Goal: Task Accomplishment & Management: Use online tool/utility

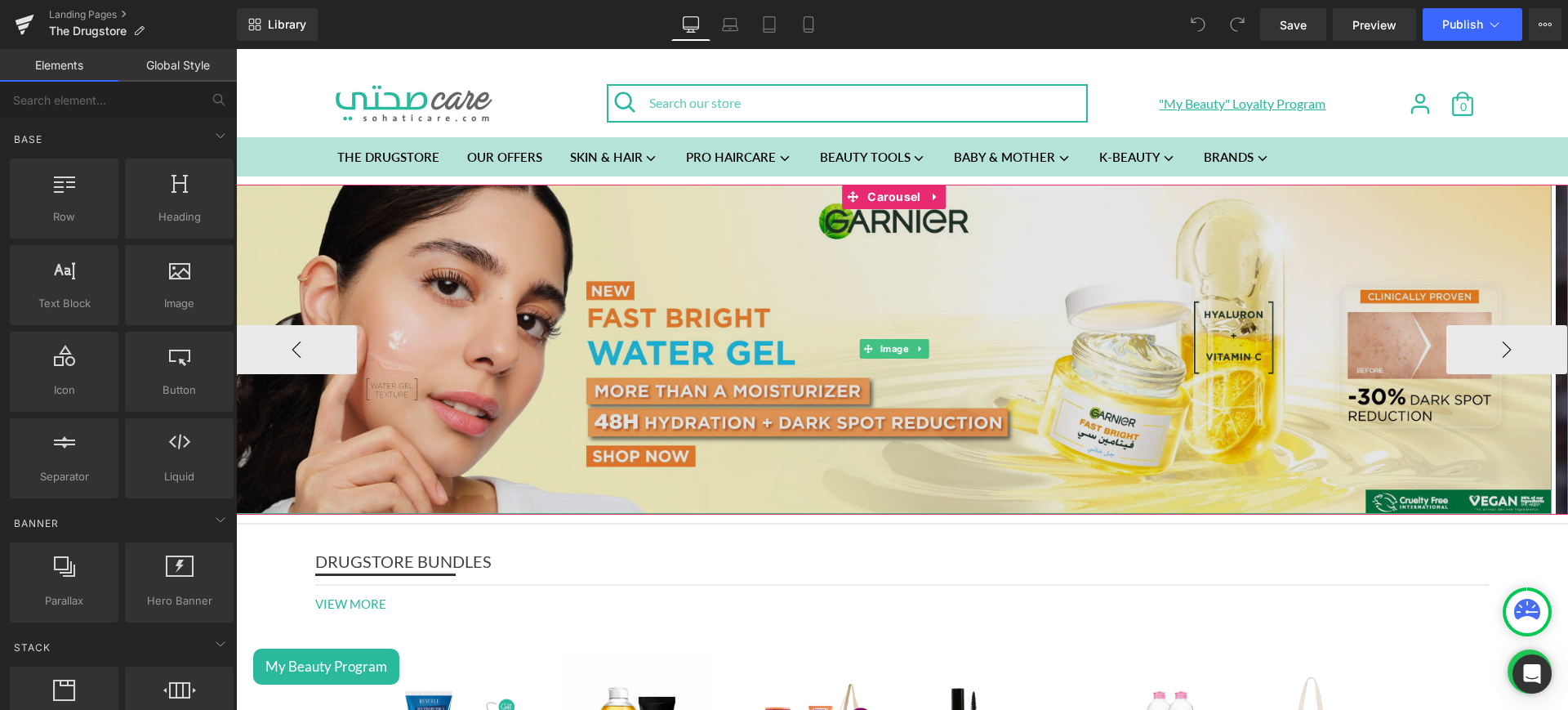
click at [638, 271] on img at bounding box center [893, 349] width 1315 height 329
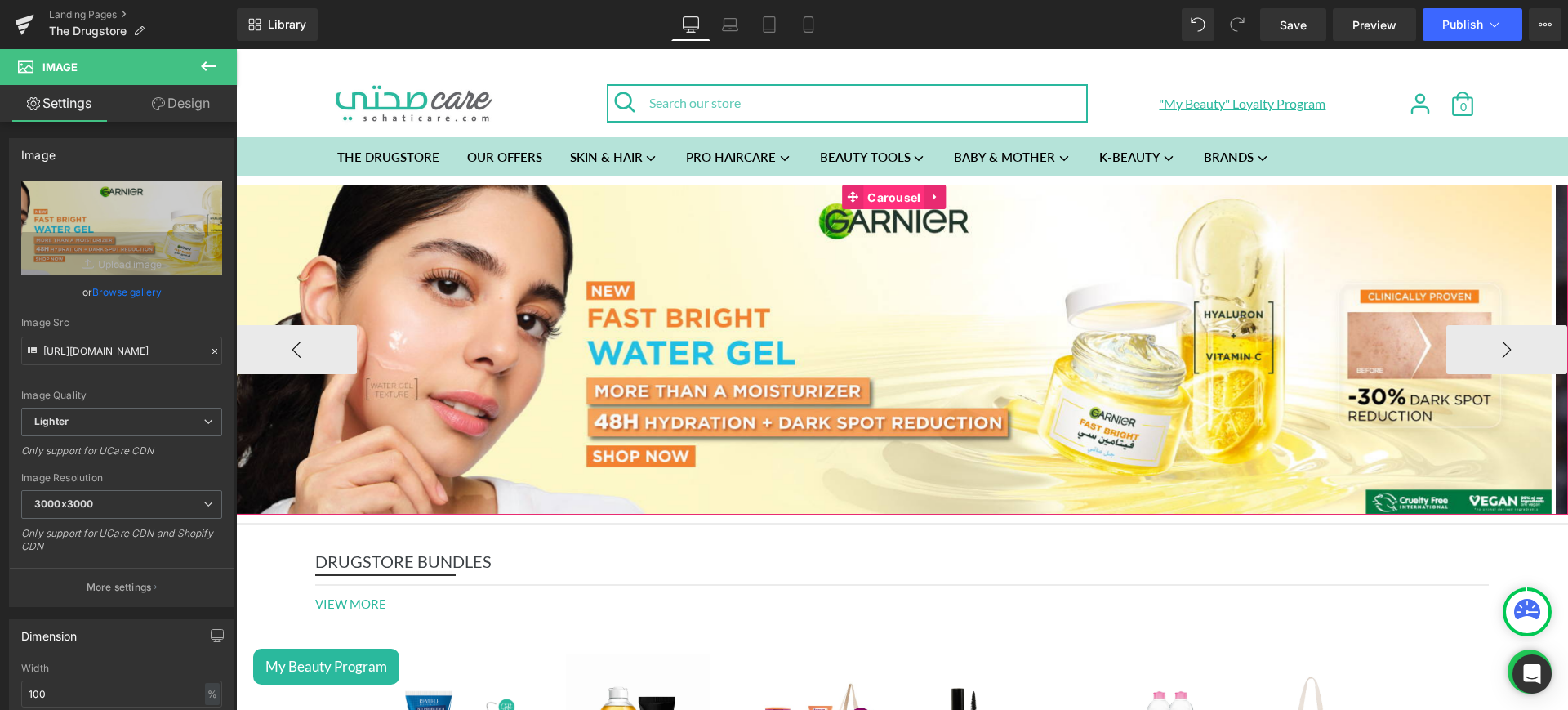
click at [877, 197] on span "Carousel" at bounding box center [894, 197] width 62 height 24
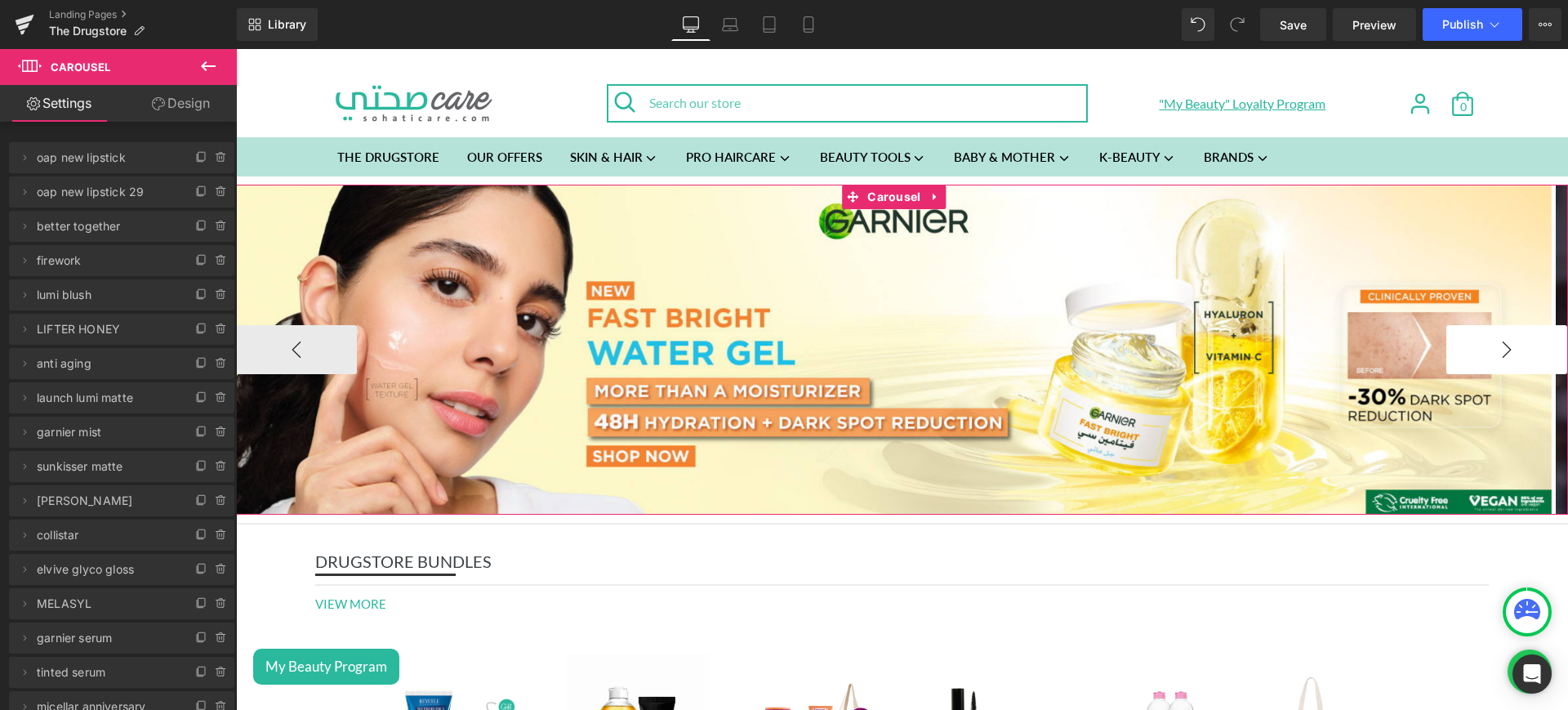
click at [1454, 354] on button "›" at bounding box center [1506, 349] width 121 height 49
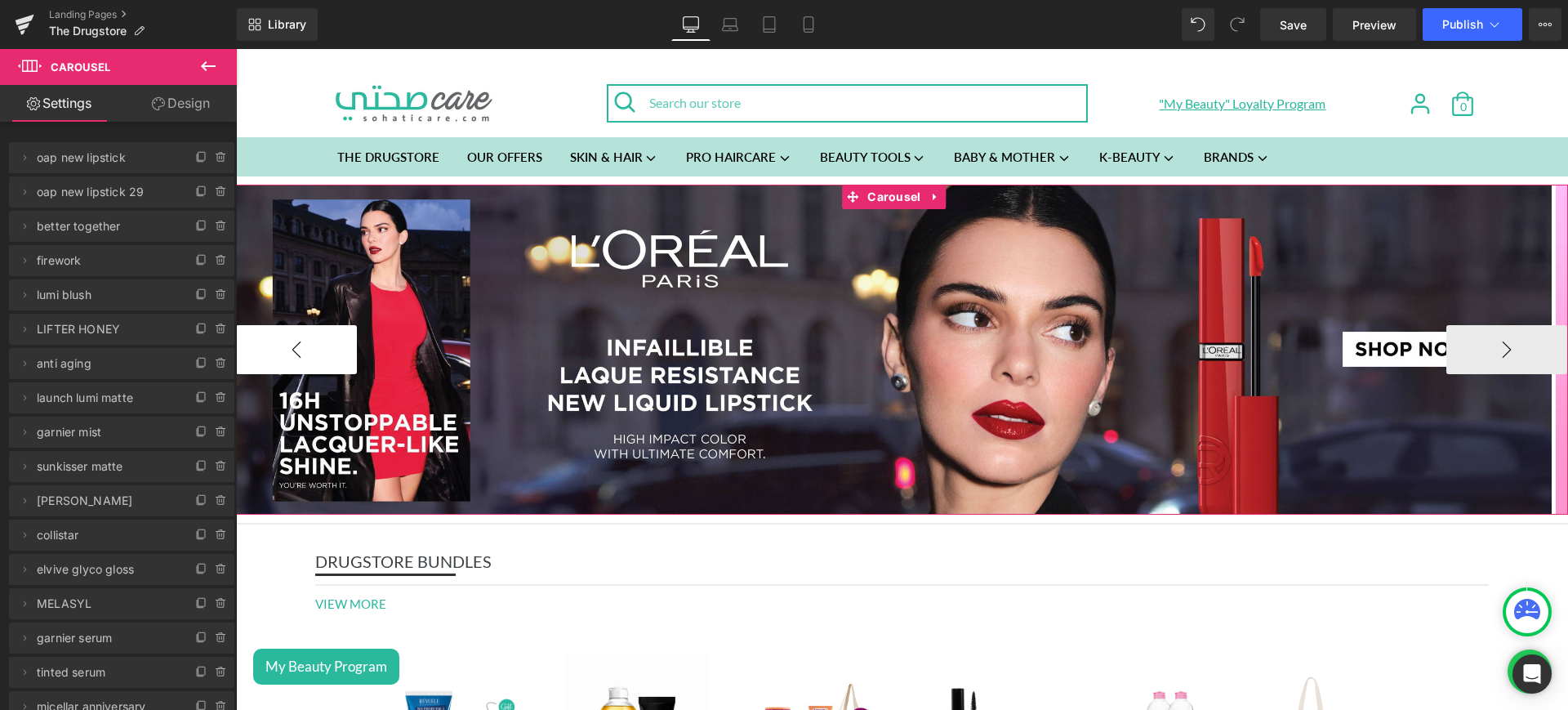
click at [306, 346] on button "‹" at bounding box center [296, 349] width 121 height 49
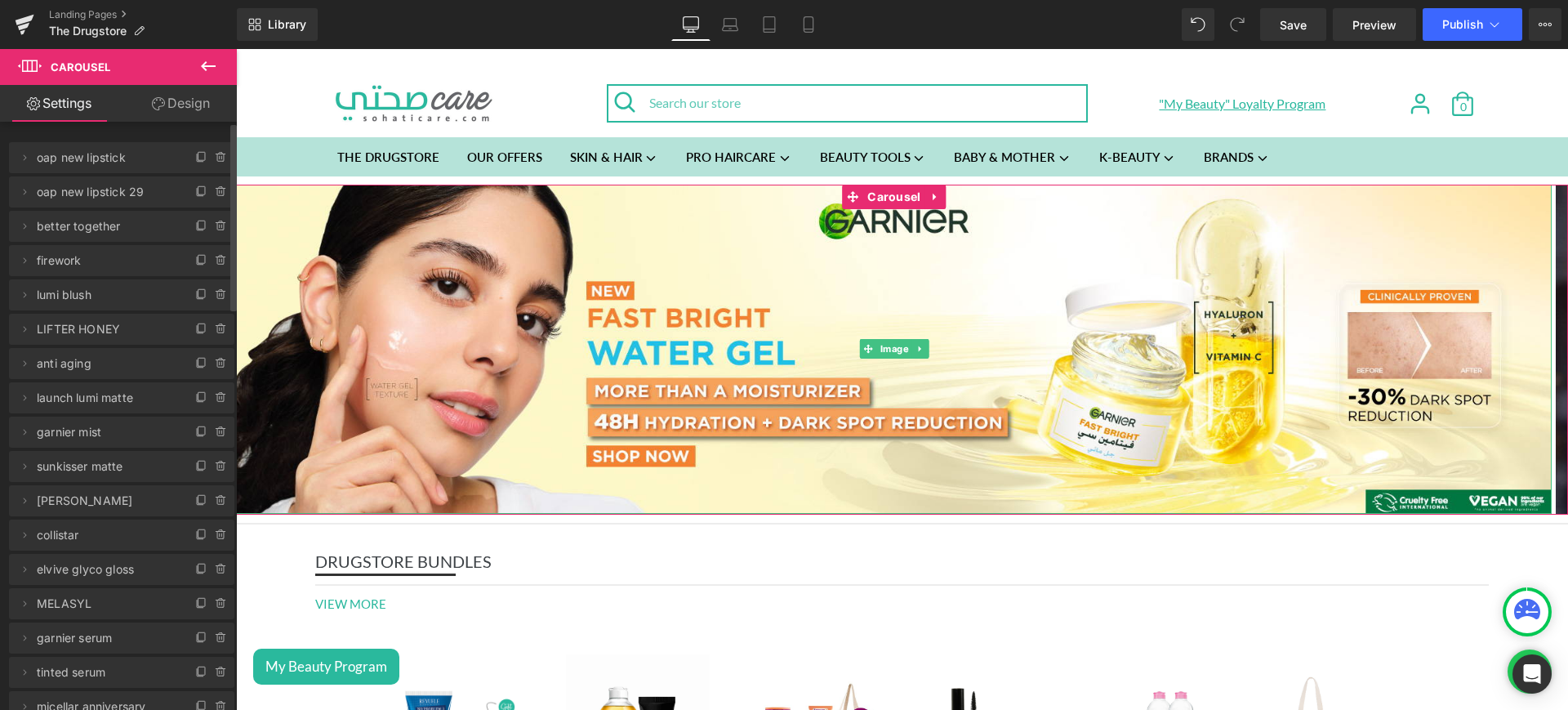
click at [18, 165] on li "Delete Cancel oap new lipstick oap new lipstick Name oap new lipstick" at bounding box center [121, 158] width 225 height 31
click at [20, 163] on icon at bounding box center [25, 158] width 13 height 13
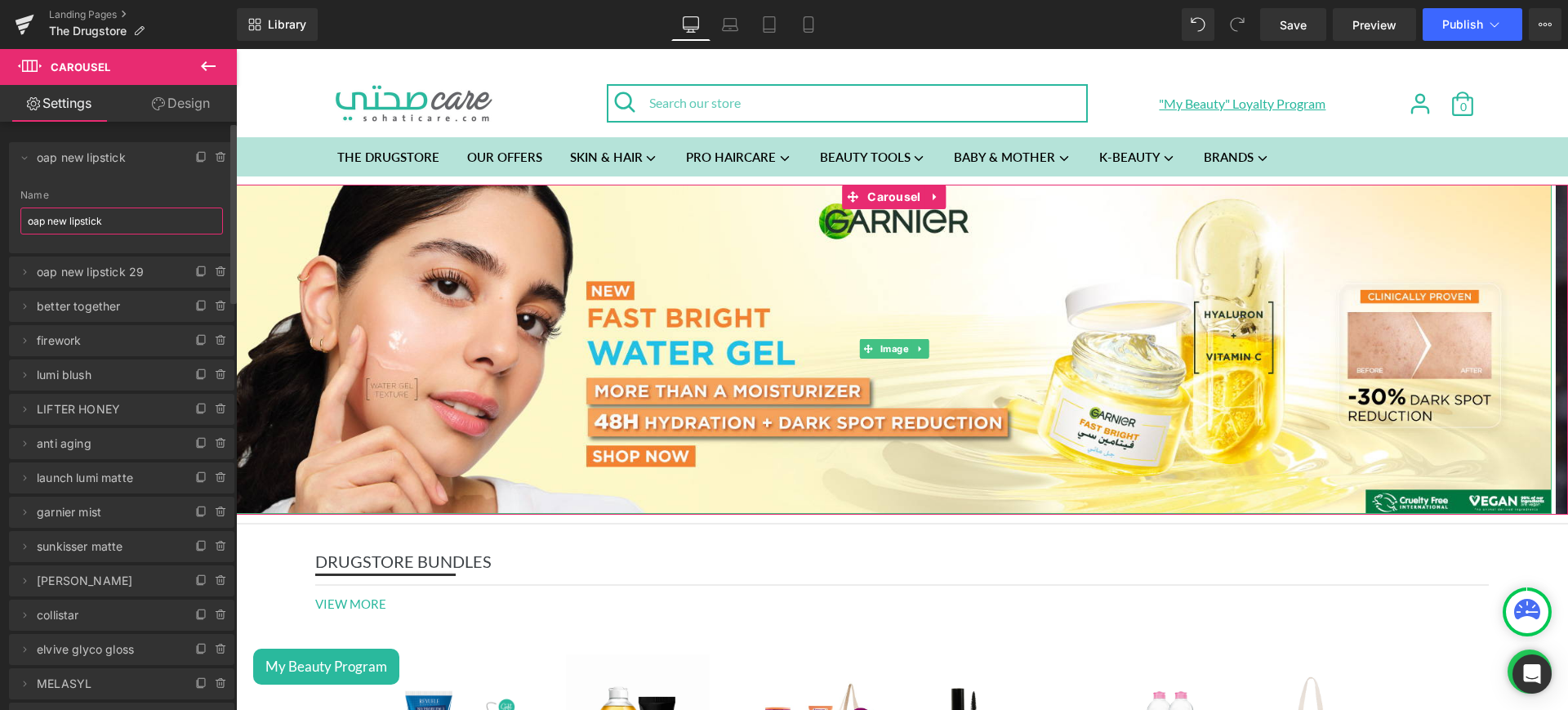
click at [144, 231] on input "oap new lipstick" at bounding box center [121, 221] width 202 height 27
type input "garnier water gel"
click at [21, 149] on span at bounding box center [24, 158] width 19 height 19
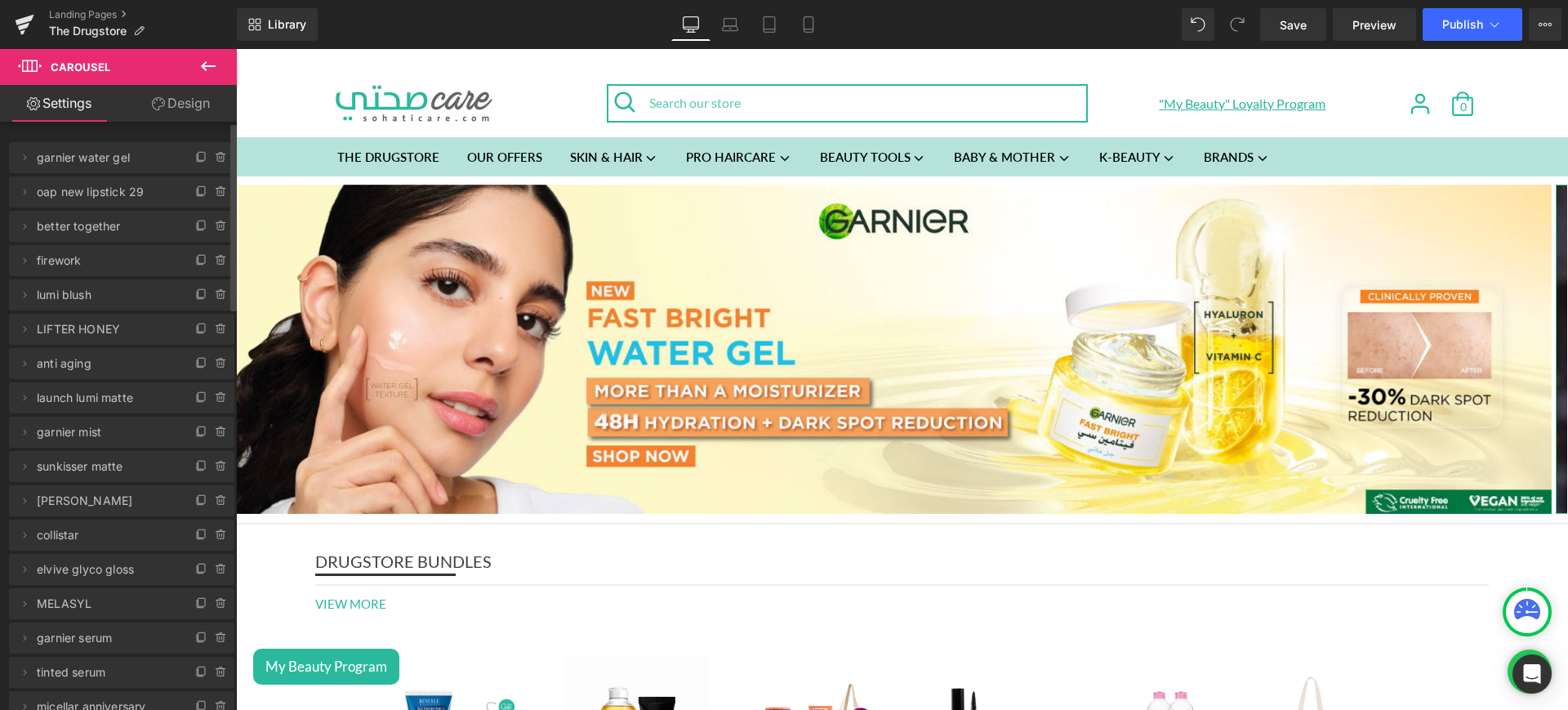
click at [34, 196] on li "Delete Cancel oap new lipstick 29 oap new lipstick 29 Name oap new lipstick 29" at bounding box center [121, 191] width 225 height 31
click at [28, 188] on icon at bounding box center [25, 192] width 13 height 13
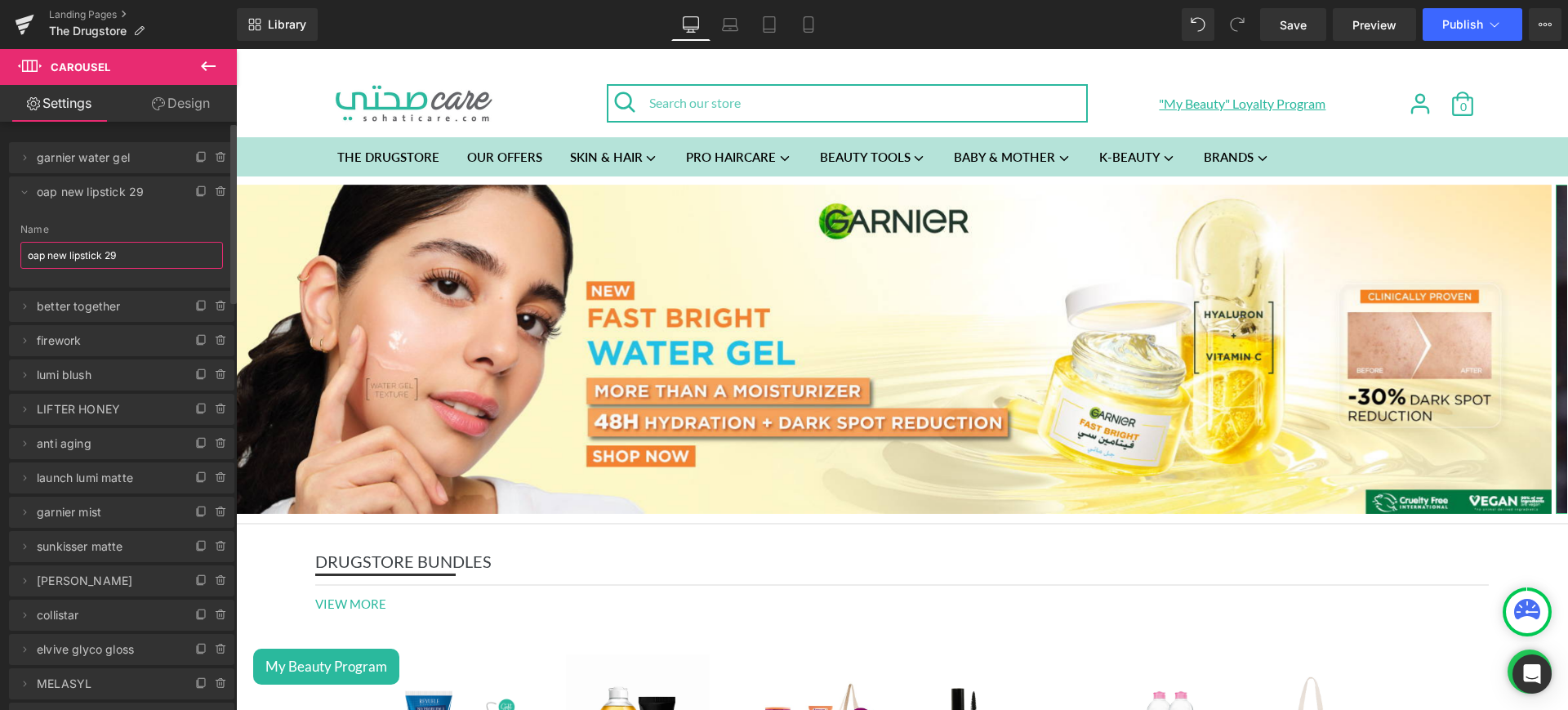
drag, startPoint x: 148, startPoint y: 255, endPoint x: 106, endPoint y: 253, distance: 42.0
click at [106, 253] on input "oap new lipstick 29" at bounding box center [121, 255] width 202 height 27
type input "oap new lipstick"
click at [22, 184] on span at bounding box center [24, 191] width 19 height 19
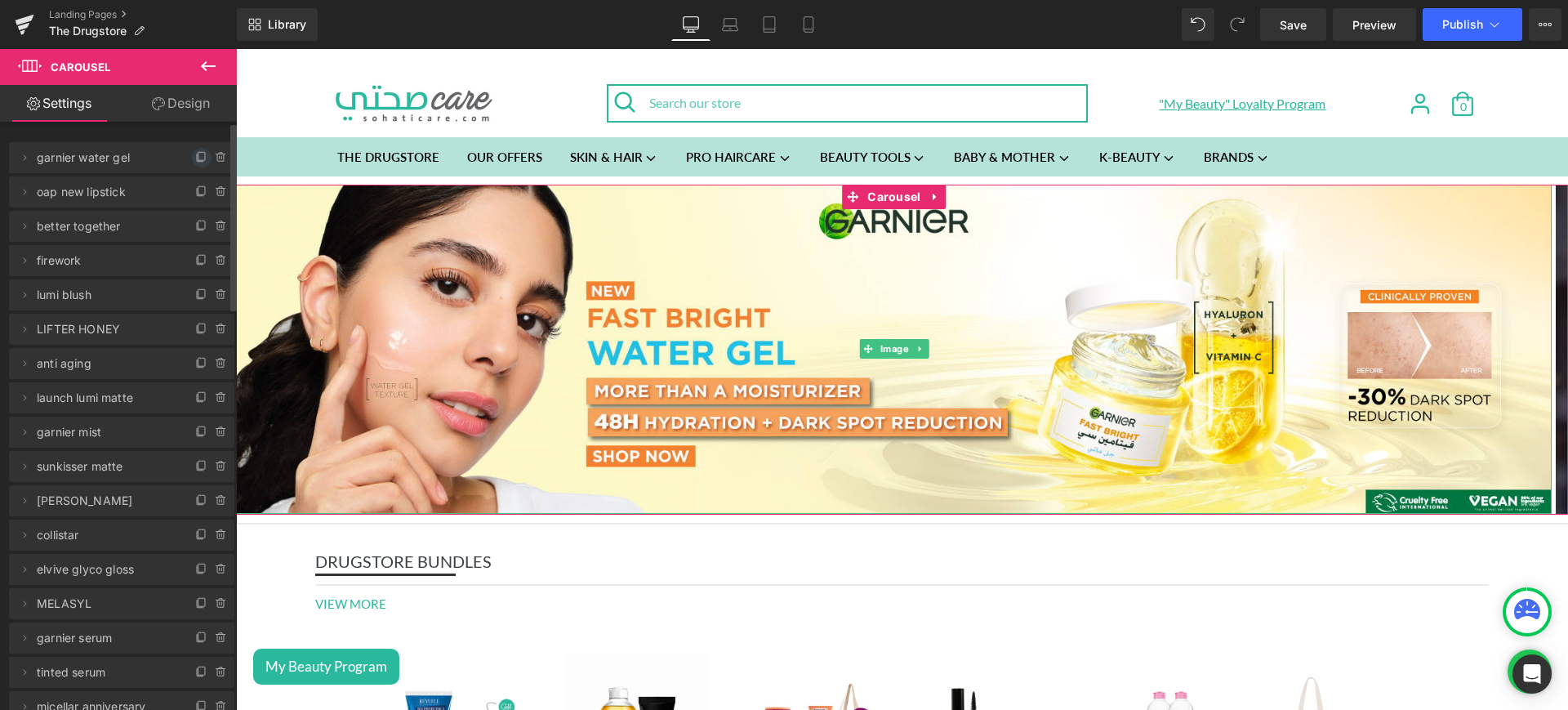
click at [192, 149] on span at bounding box center [201, 158] width 19 height 19
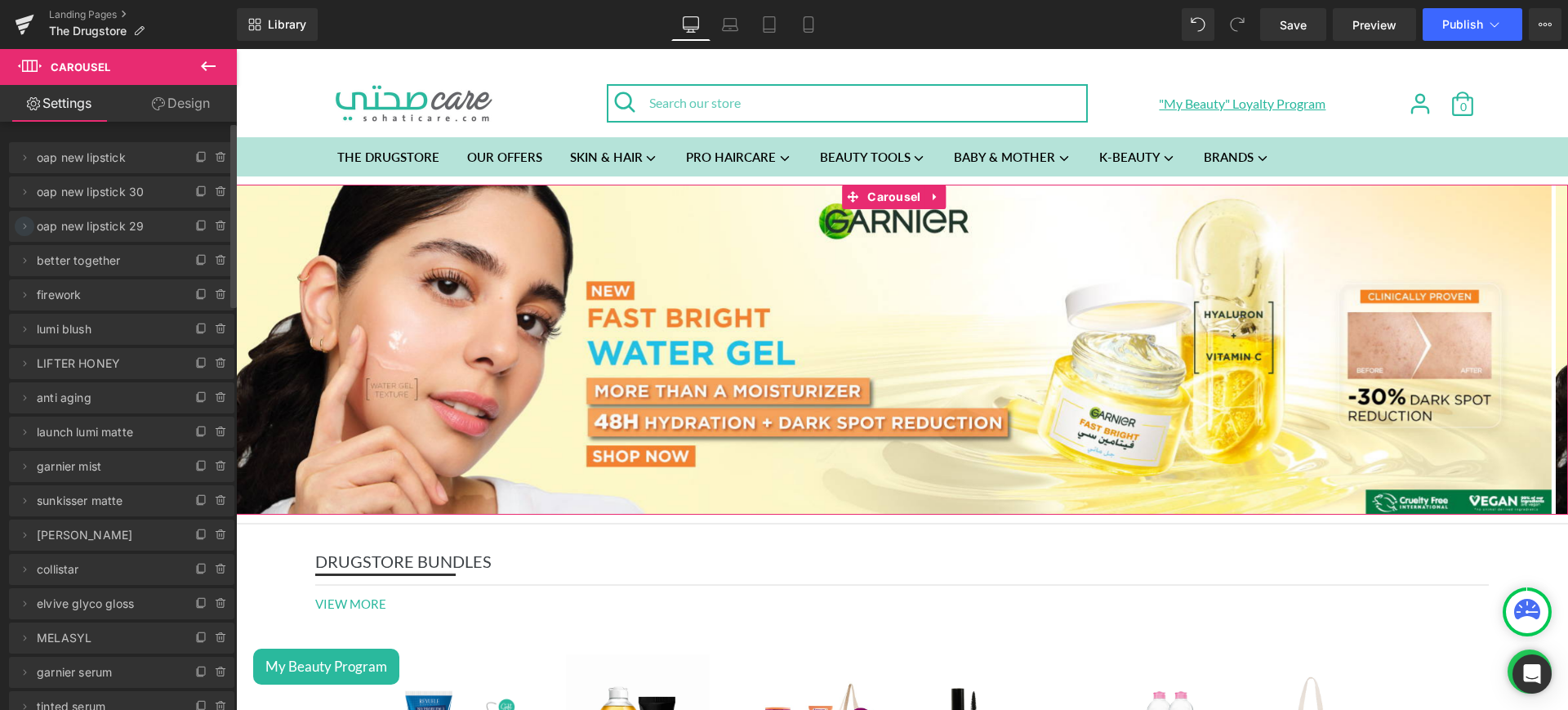
click at [27, 224] on icon at bounding box center [25, 226] width 13 height 13
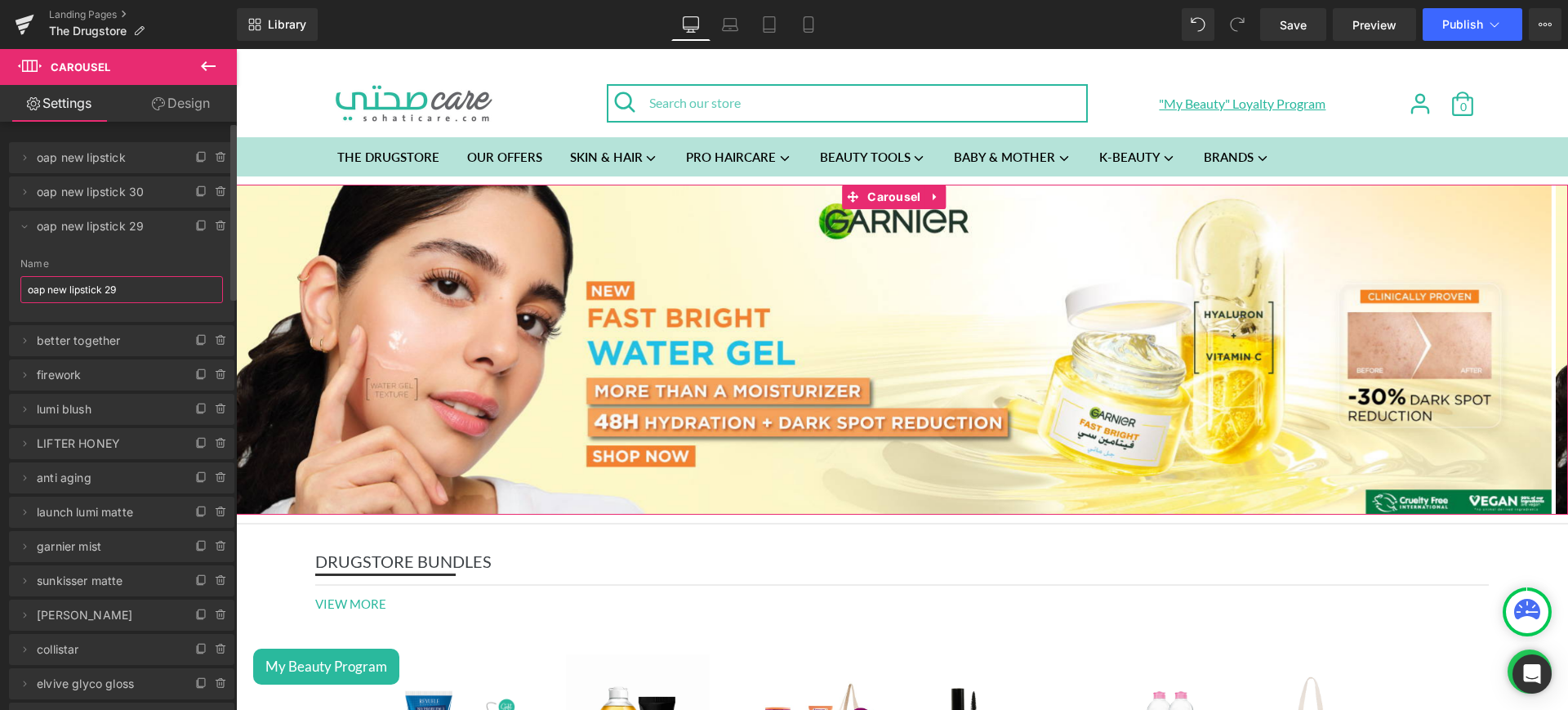
drag, startPoint x: 142, startPoint y: 278, endPoint x: 104, endPoint y: 287, distance: 39.1
click at [104, 287] on input "oap new lipstick 29" at bounding box center [121, 290] width 202 height 27
type input "oap new lipstick"
click at [23, 190] on icon at bounding box center [25, 192] width 13 height 13
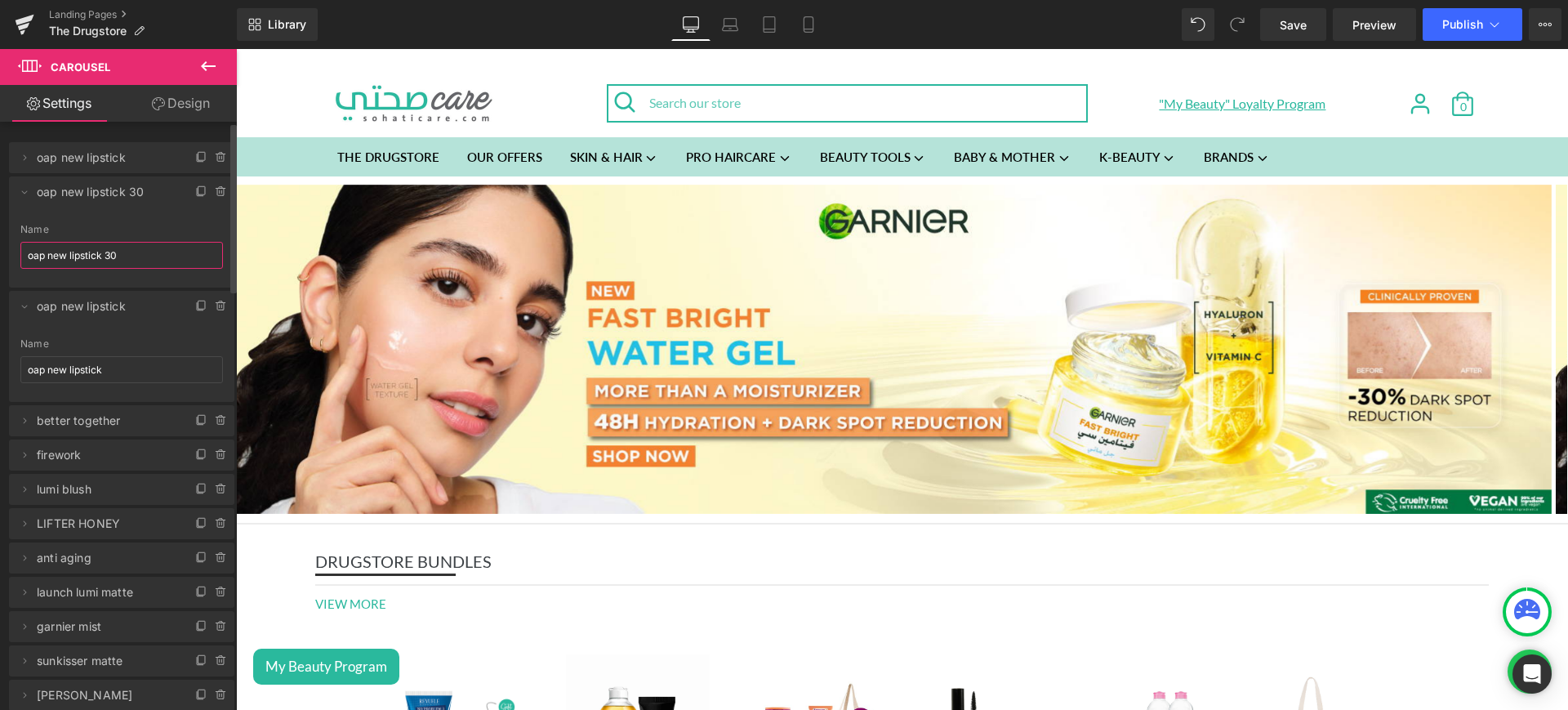
drag, startPoint x: 130, startPoint y: 248, endPoint x: 0, endPoint y: 262, distance: 130.8
type input "garnier water gel"
click at [24, 163] on icon at bounding box center [25, 158] width 13 height 13
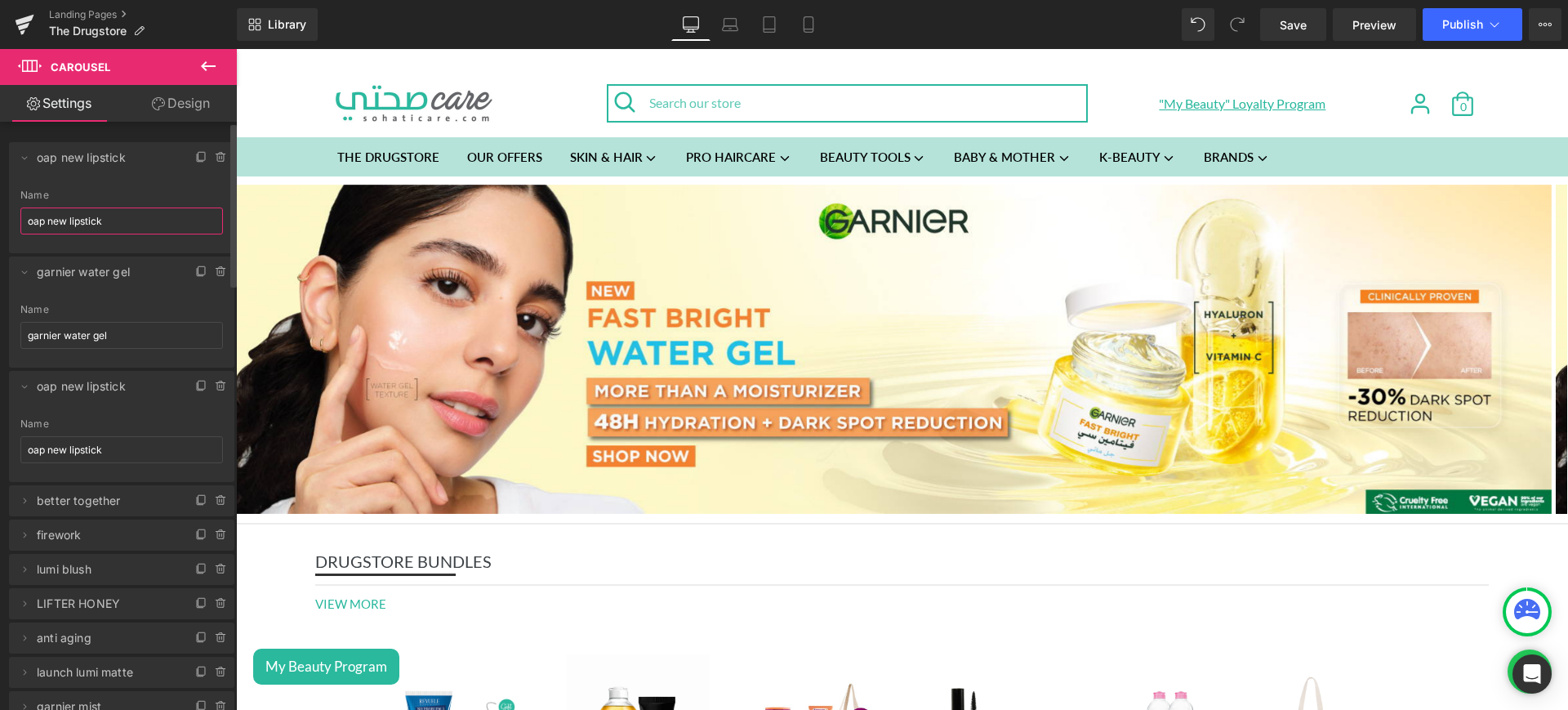
click at [127, 218] on input "oap new lipstick" at bounding box center [121, 221] width 202 height 27
type input "boho"
click at [18, 156] on icon at bounding box center [25, 158] width 13 height 13
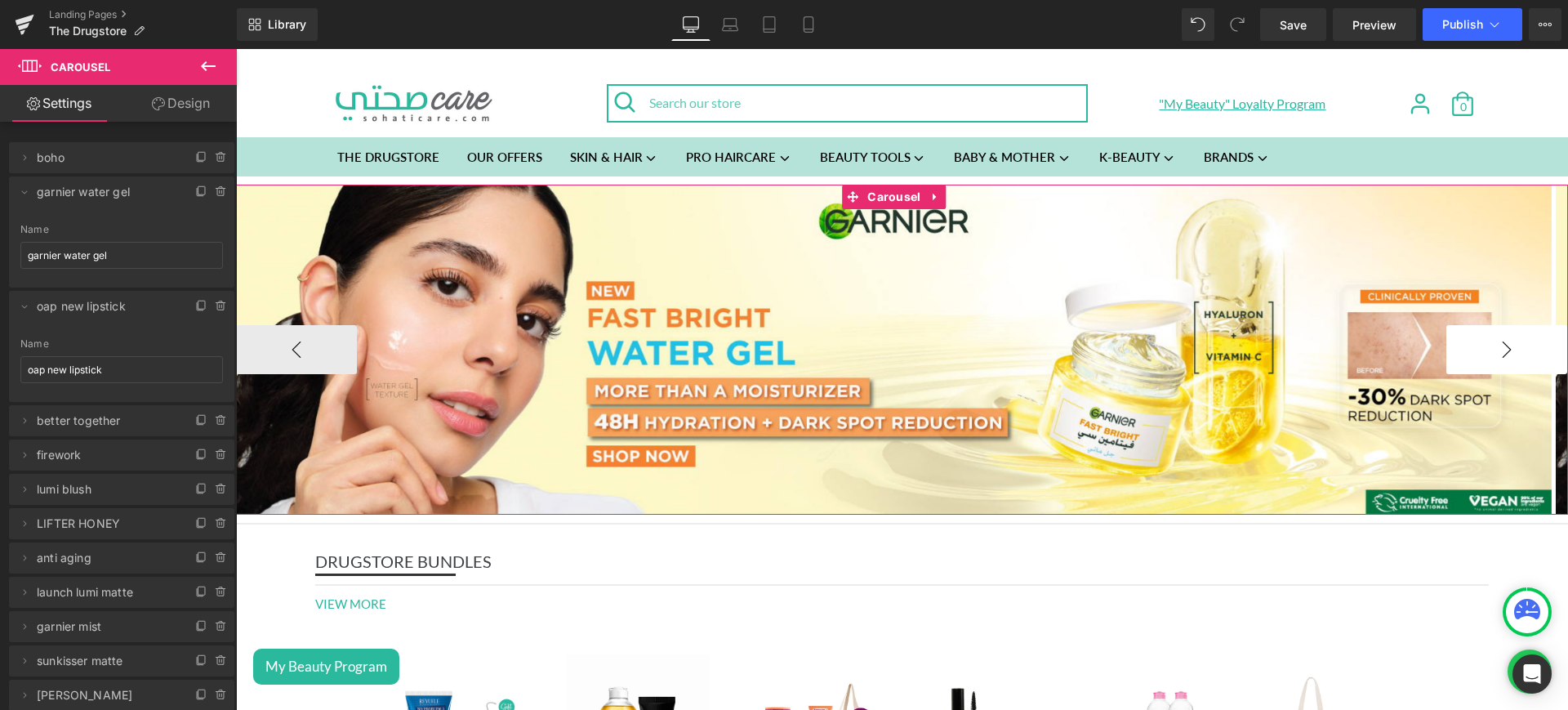
click at [1488, 348] on button "›" at bounding box center [1506, 349] width 121 height 49
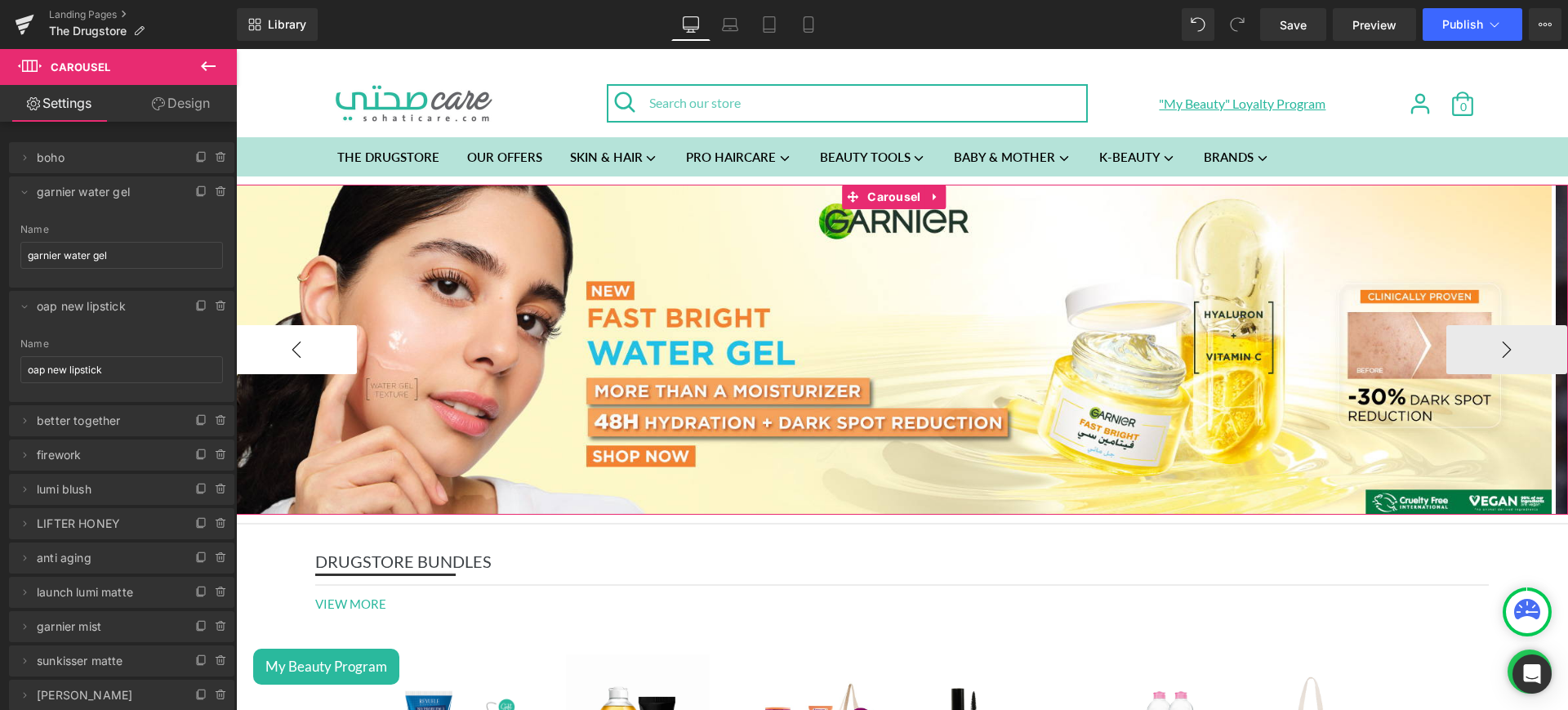
click at [306, 341] on button "‹" at bounding box center [296, 349] width 121 height 49
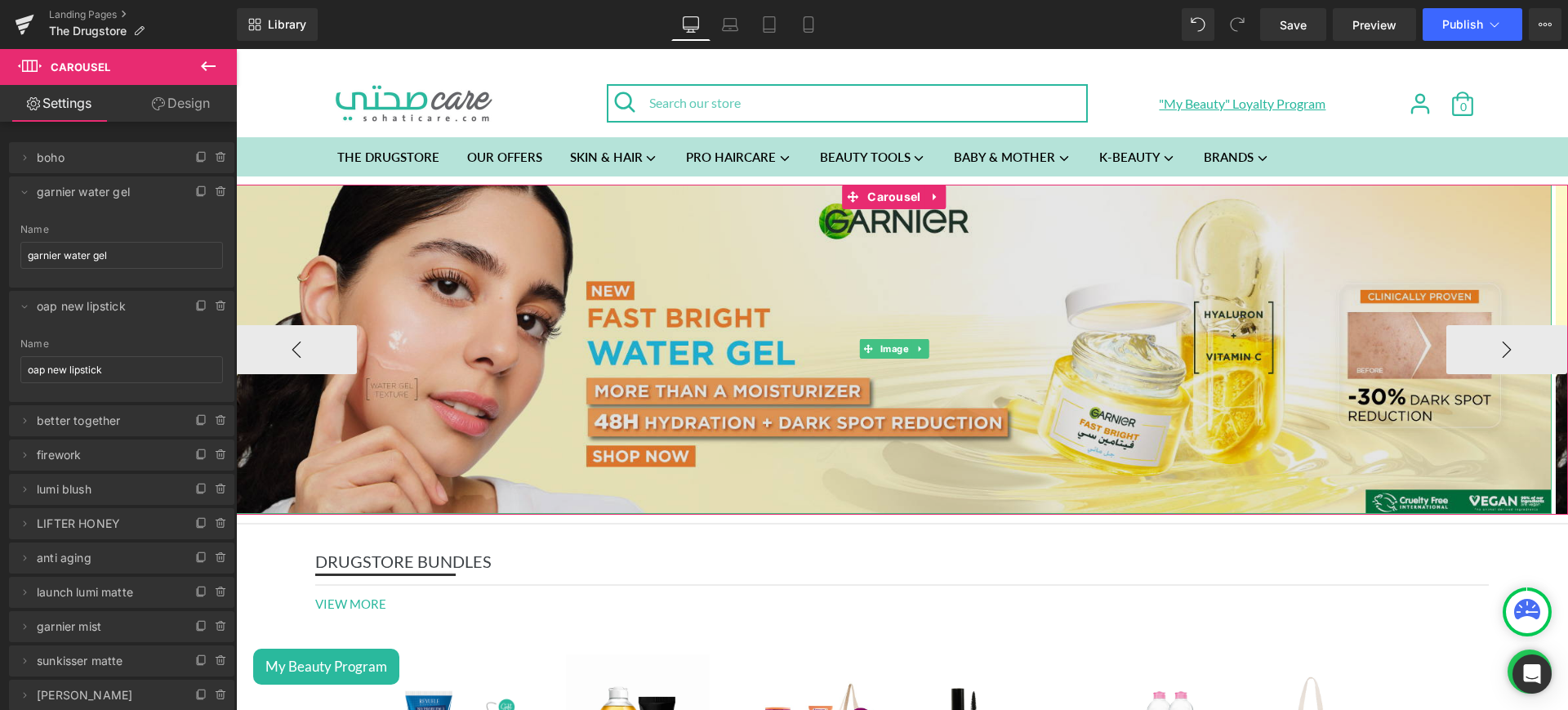
click at [504, 290] on img at bounding box center [893, 349] width 1315 height 329
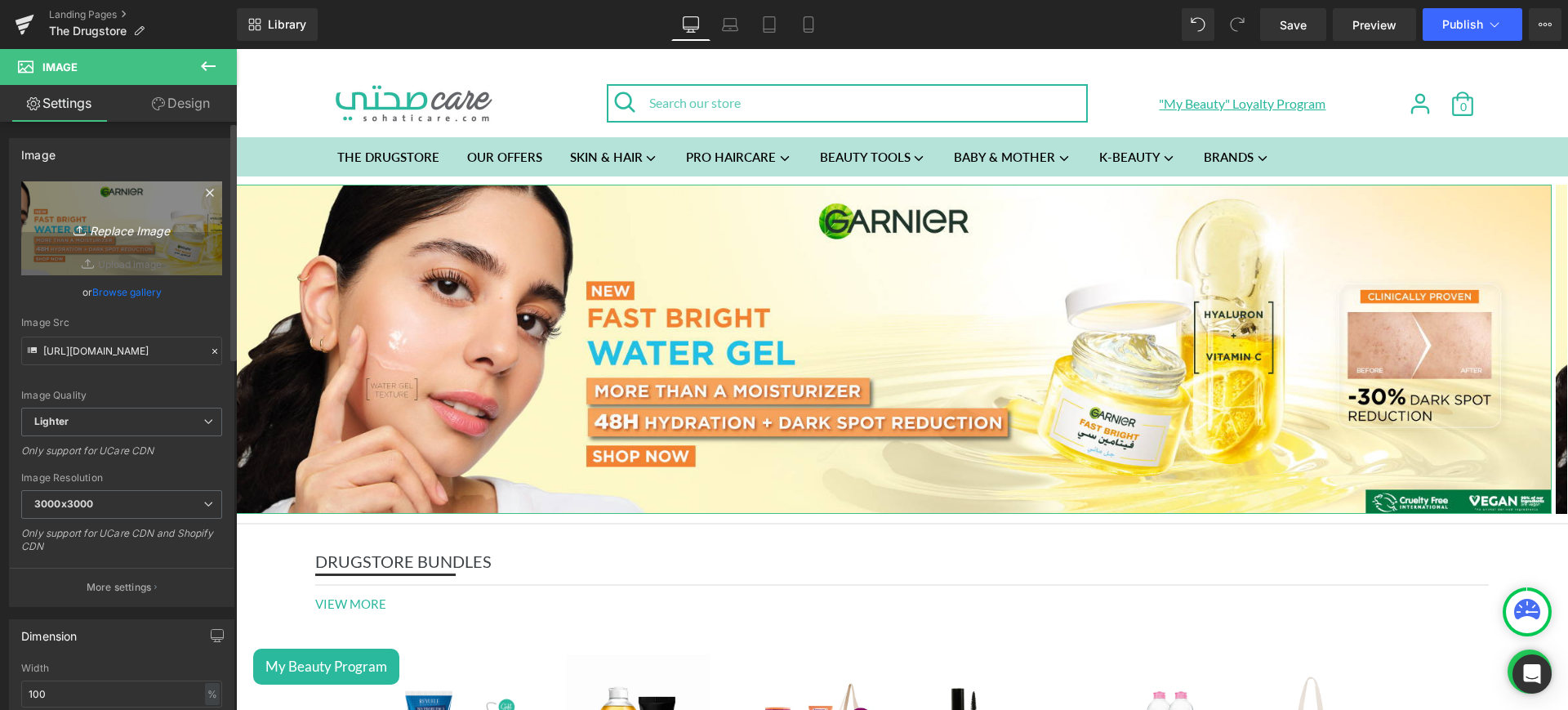
click at [133, 229] on icon "Replace Image" at bounding box center [122, 228] width 131 height 20
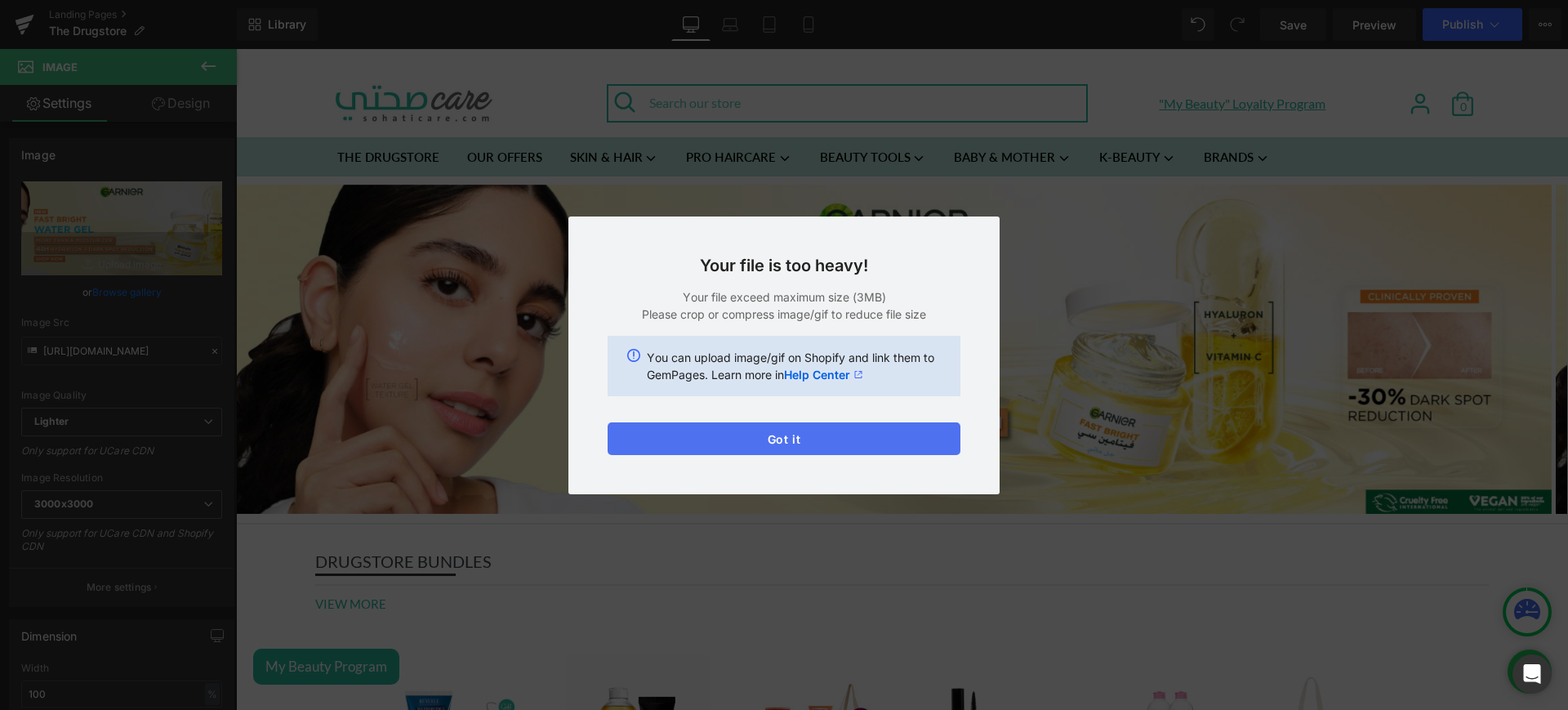
click at [872, 429] on button "Got it" at bounding box center [783, 439] width 353 height 33
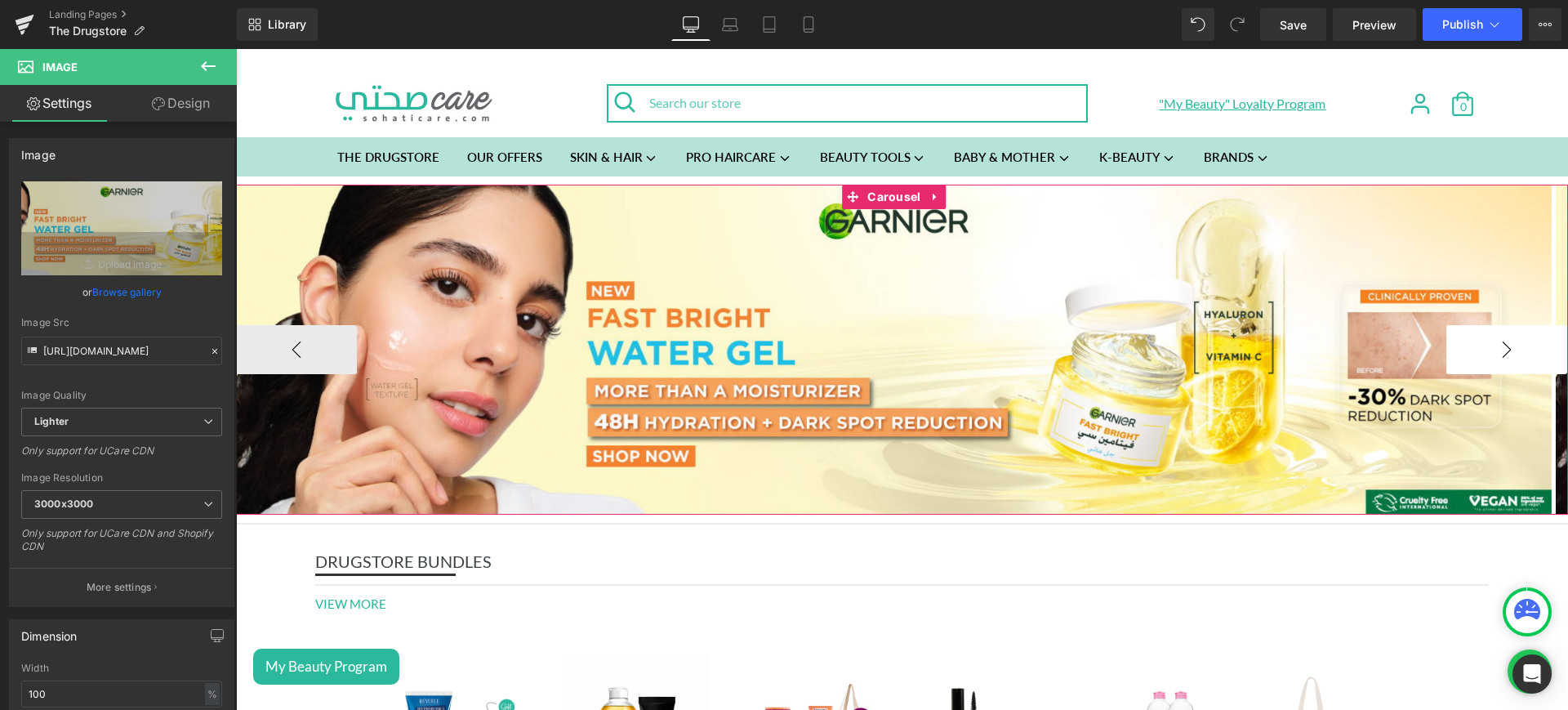
click at [1473, 346] on button "›" at bounding box center [1506, 349] width 121 height 49
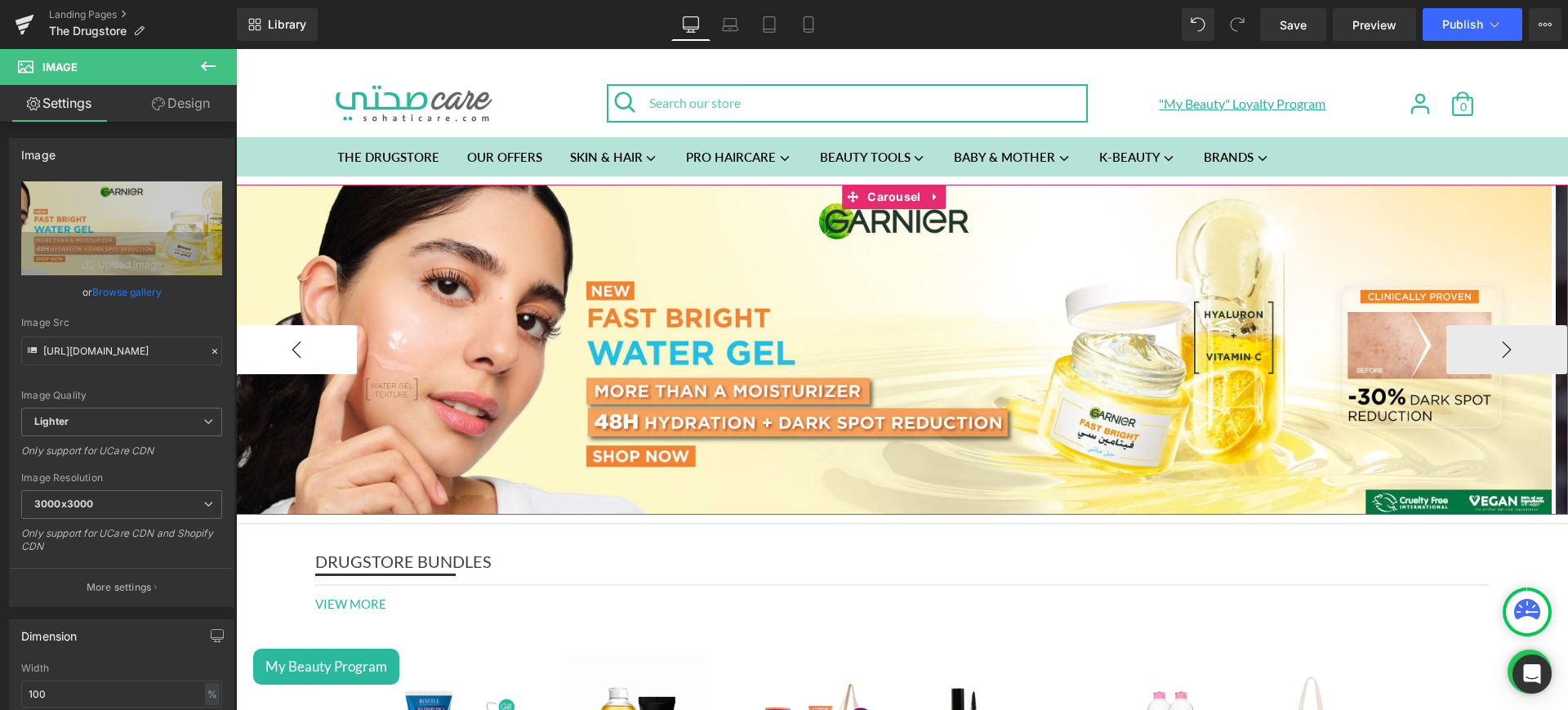
click at [311, 361] on button "‹" at bounding box center [296, 349] width 121 height 49
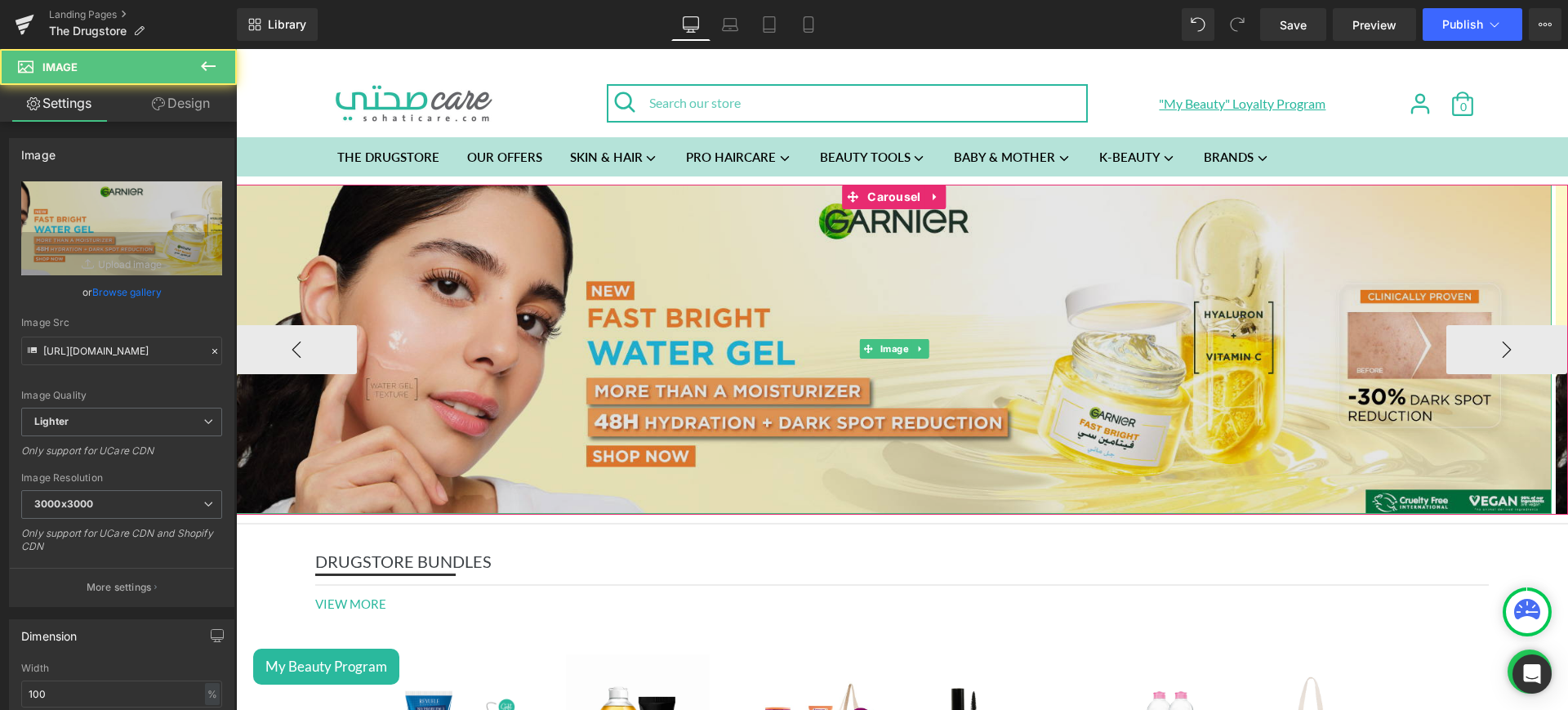
click at [556, 302] on img at bounding box center [893, 349] width 1315 height 329
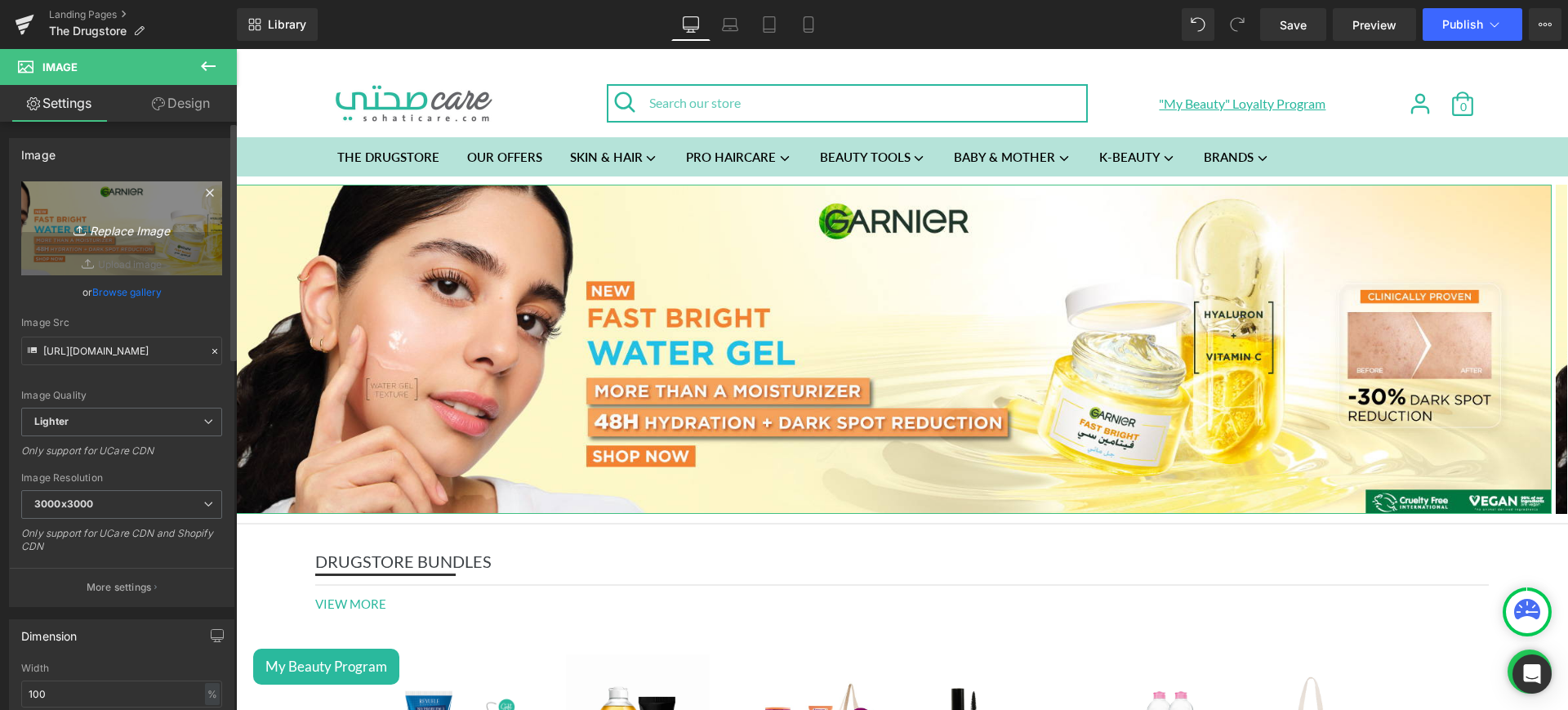
click at [110, 220] on icon "Replace Image" at bounding box center [122, 228] width 131 height 20
click at [109, 237] on icon "Replace Image" at bounding box center [122, 228] width 131 height 20
type input "C:\fakepath\[PERSON_NAME] mob.jpg"
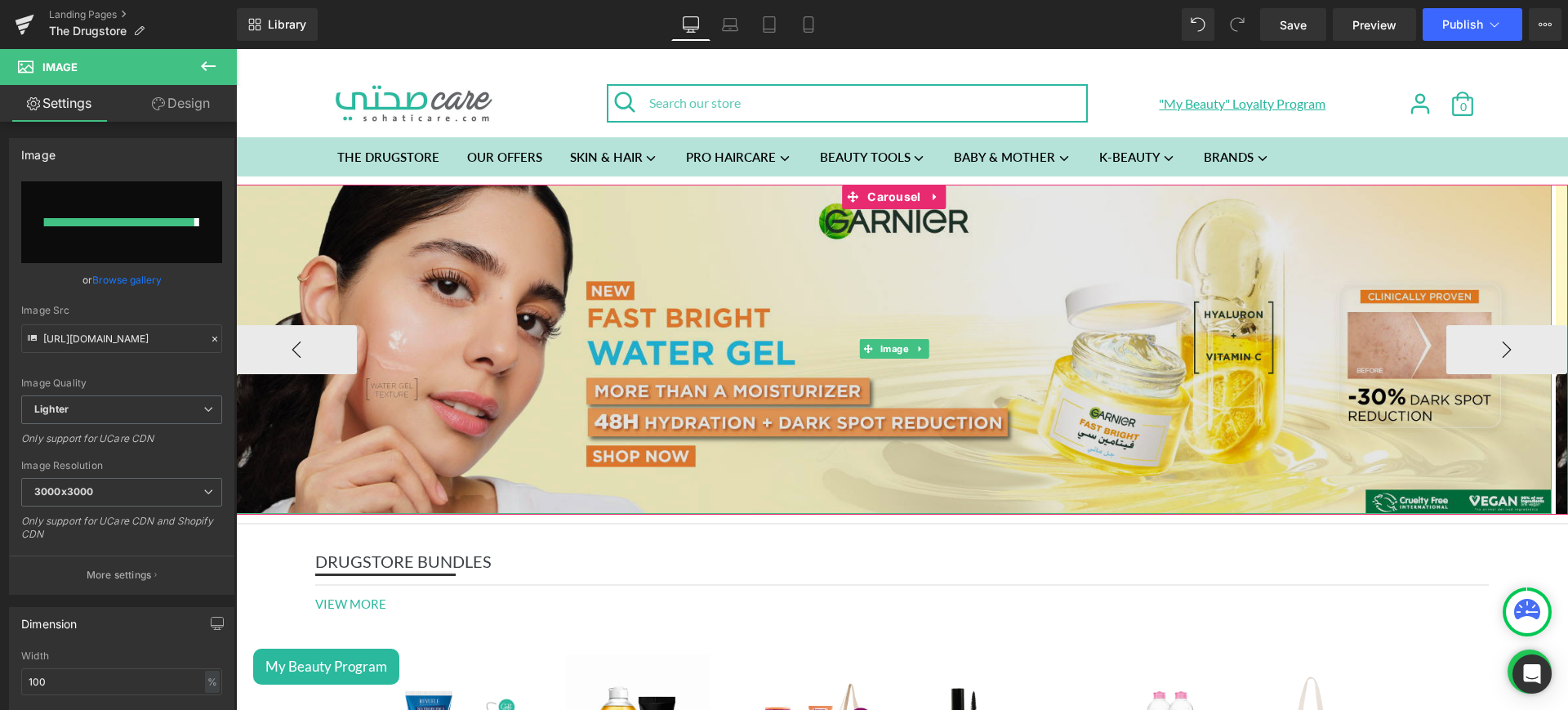
type input "[URL][DOMAIN_NAME][PERSON_NAME]"
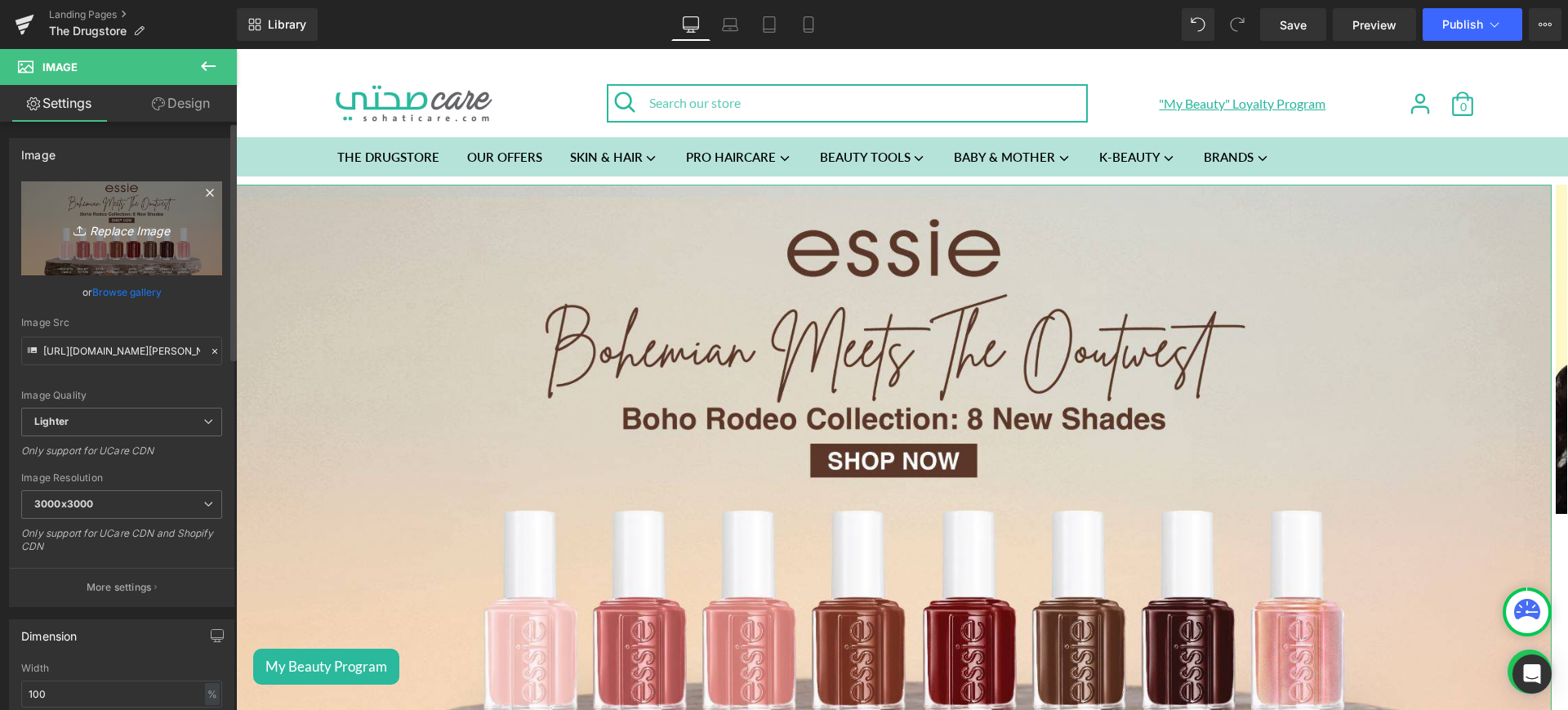
click at [144, 235] on icon "Replace Image" at bounding box center [122, 228] width 131 height 20
type input "C:\fakepath\[PERSON_NAME] web.jpg"
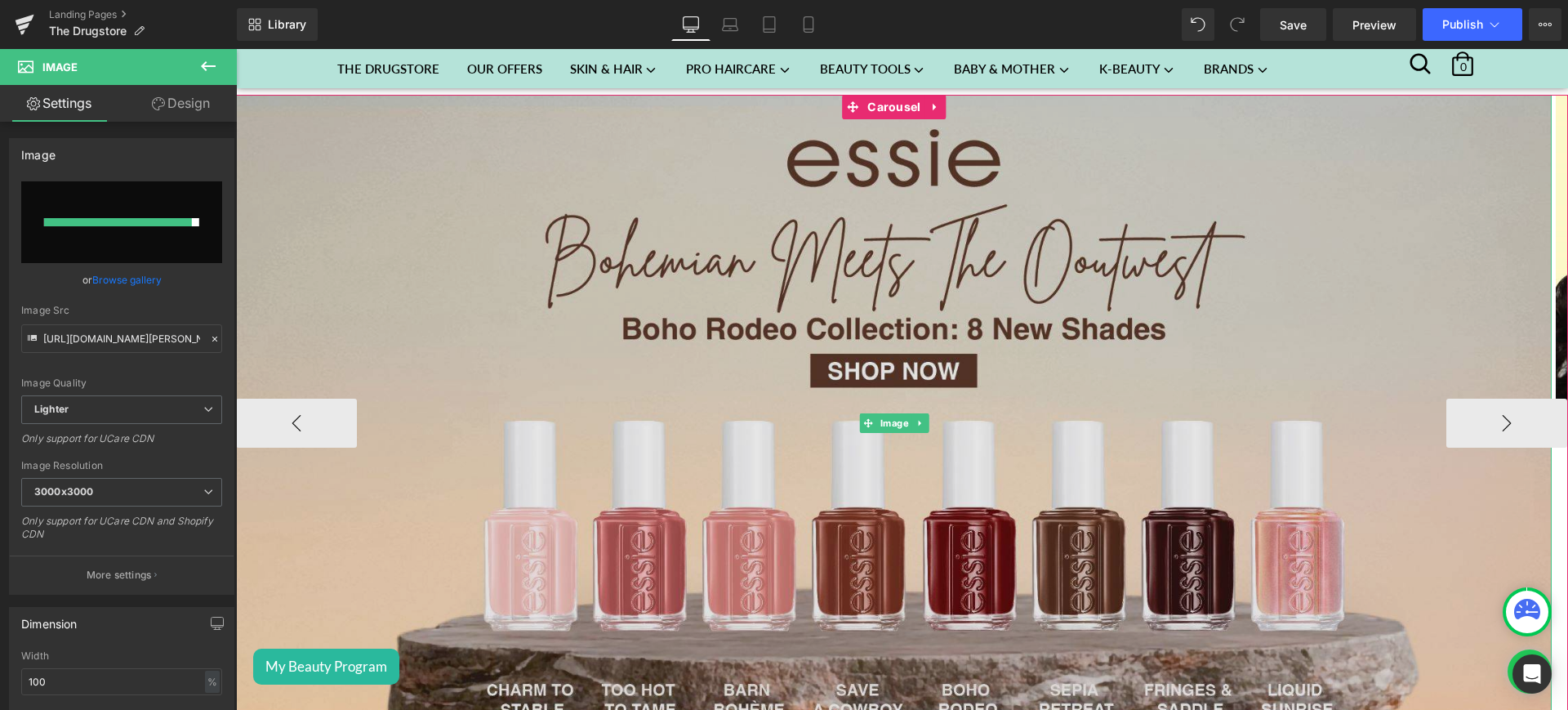
scroll to position [89, 0]
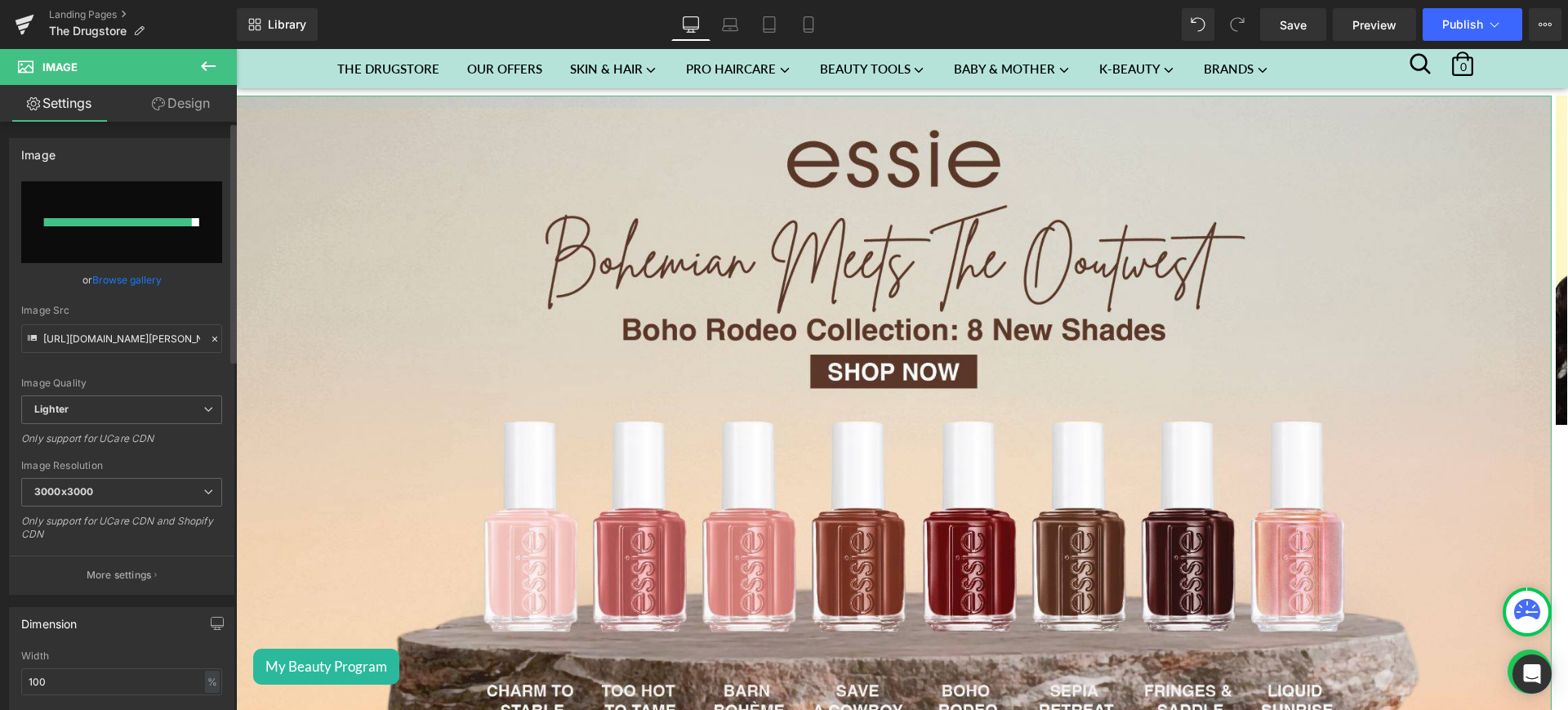
click at [139, 215] on input "file" at bounding box center [121, 221] width 201 height 82
type input "C:\fakepath\[PERSON_NAME] web.jpg"
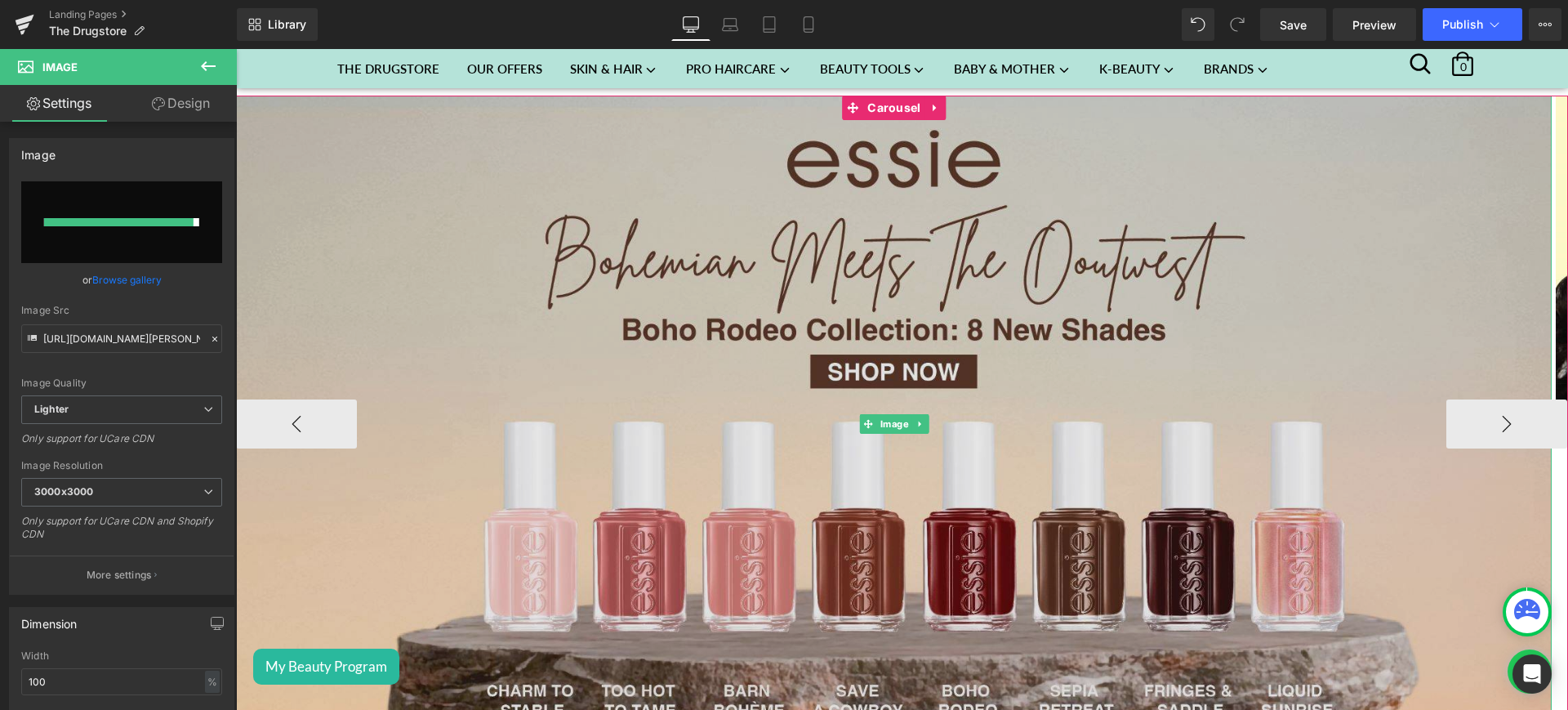
type input "[URL][DOMAIN_NAME][PERSON_NAME]"
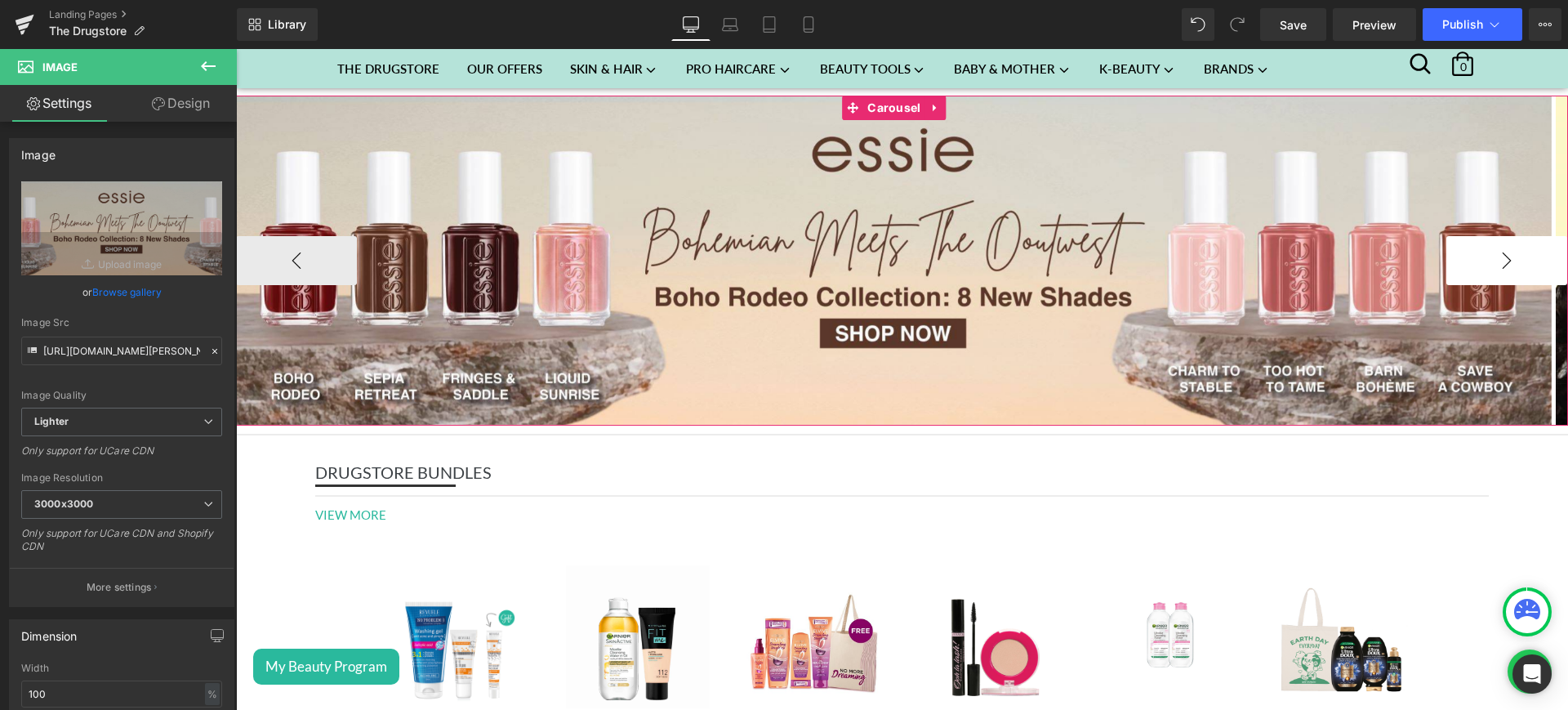
click at [1476, 259] on button "›" at bounding box center [1506, 260] width 121 height 49
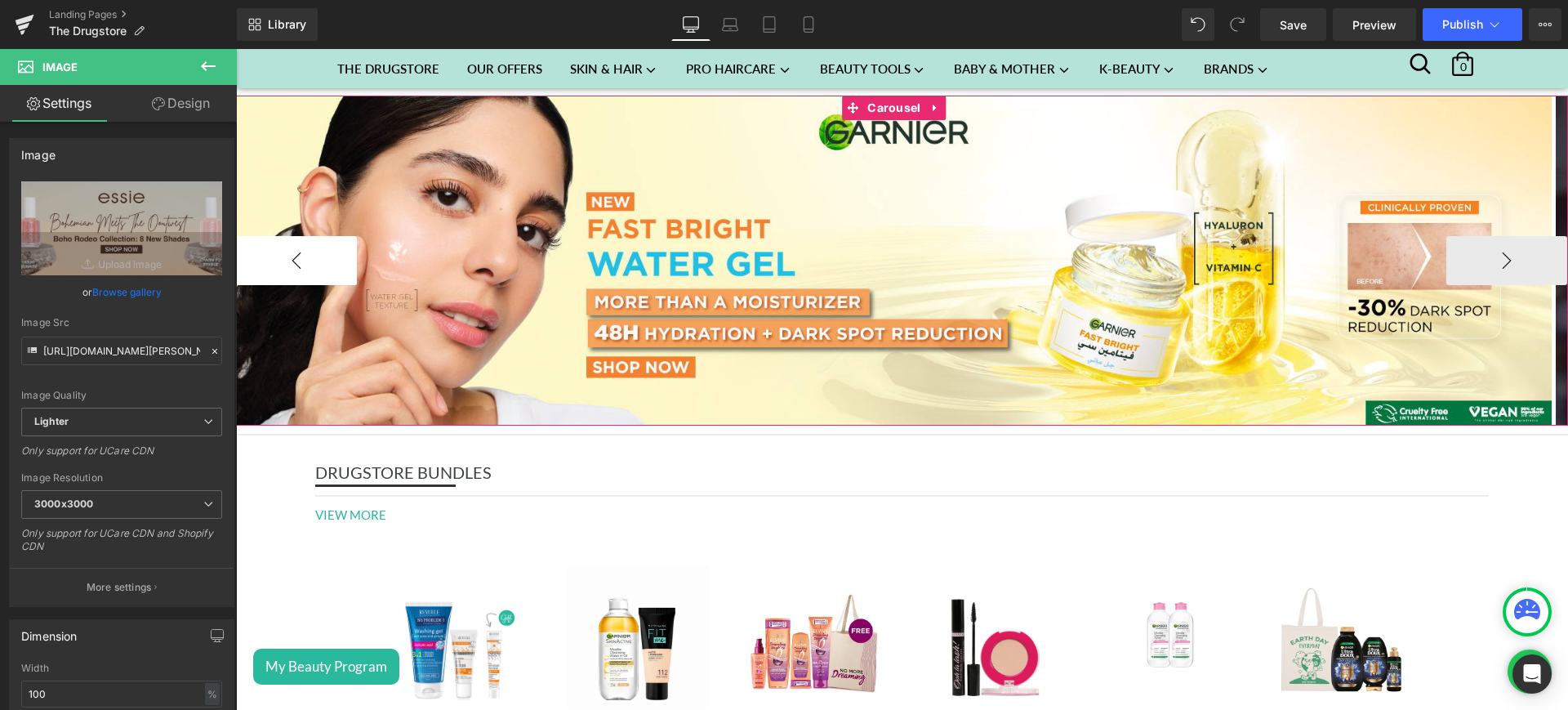
click at [294, 254] on button "‹" at bounding box center [296, 260] width 121 height 49
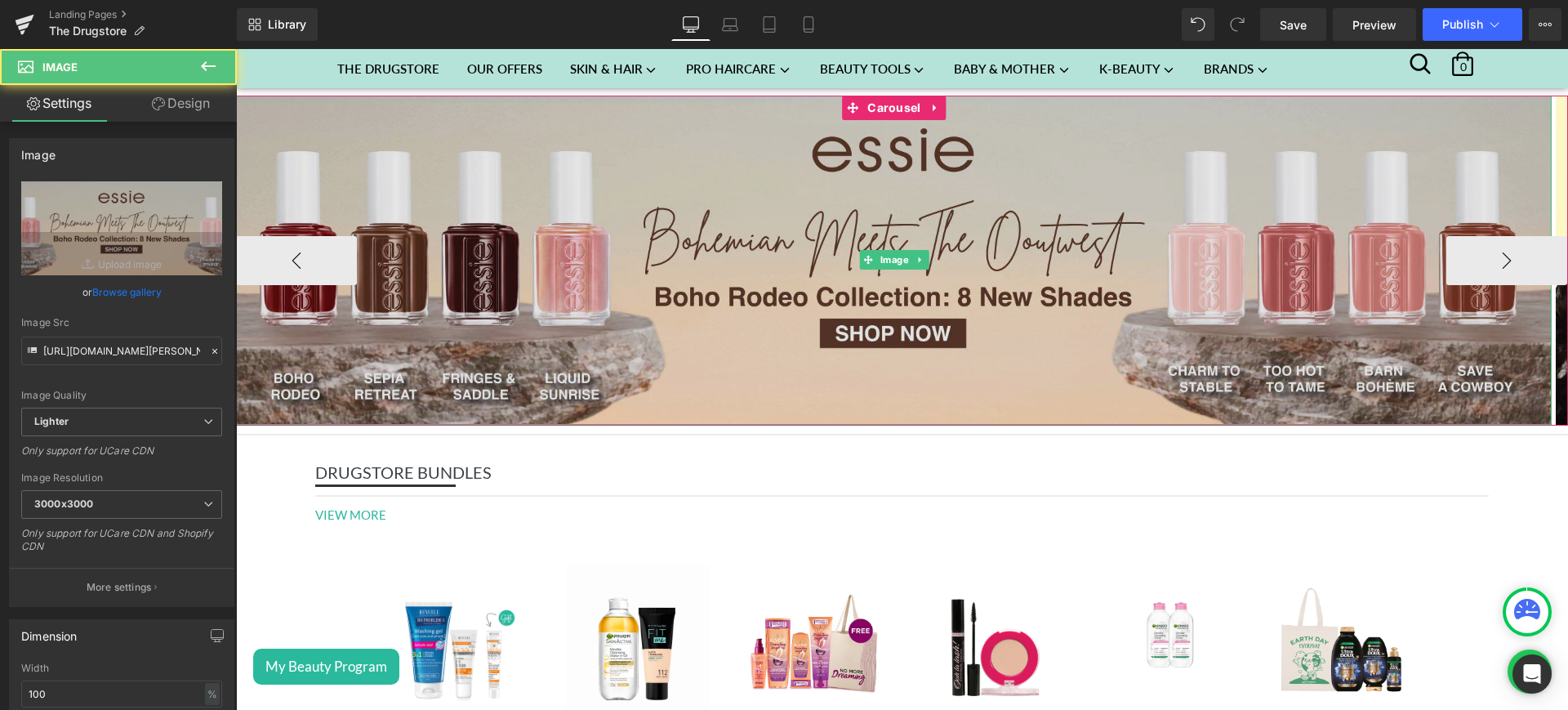
click at [640, 184] on img at bounding box center [893, 260] width 1315 height 329
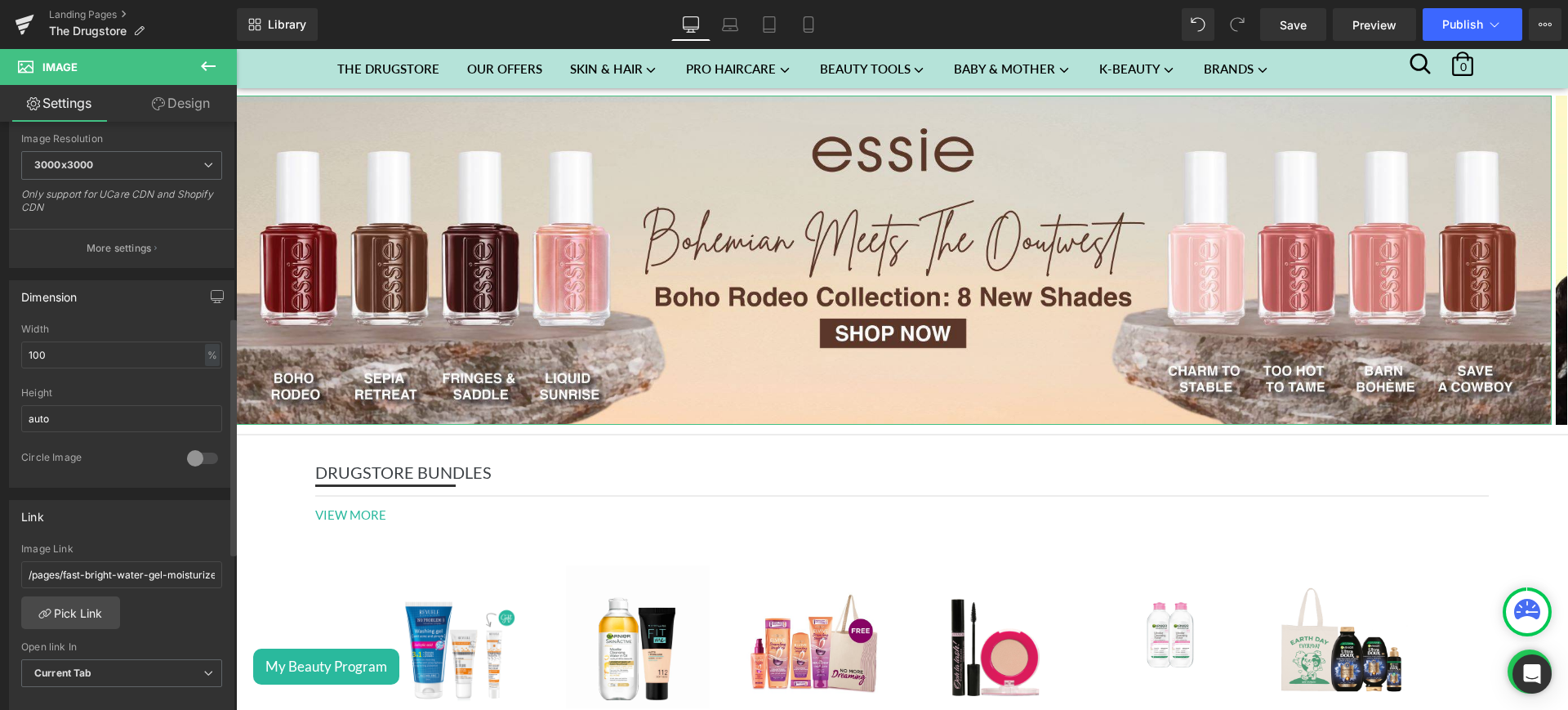
scroll to position [550, 0]
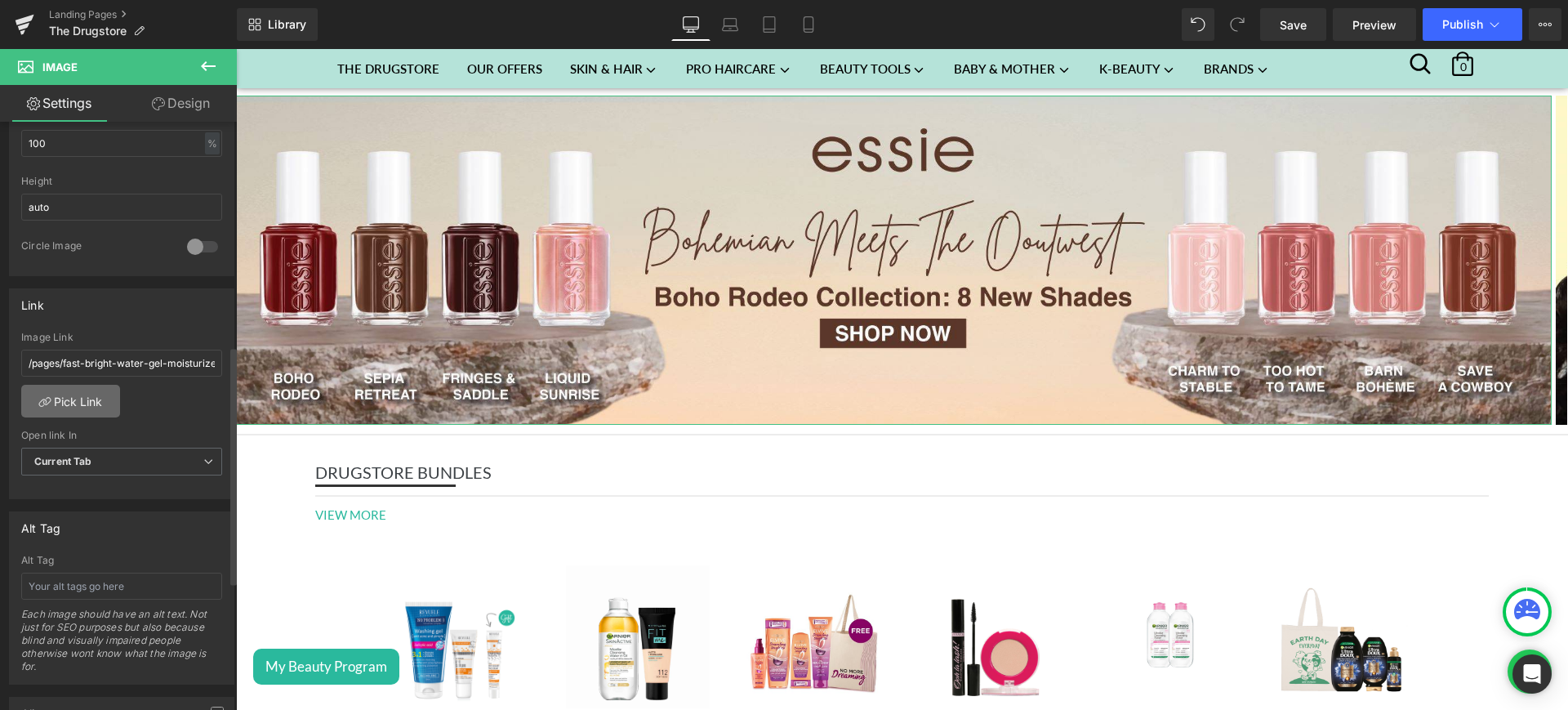
click at [89, 397] on link "Pick Link" at bounding box center [70, 401] width 99 height 33
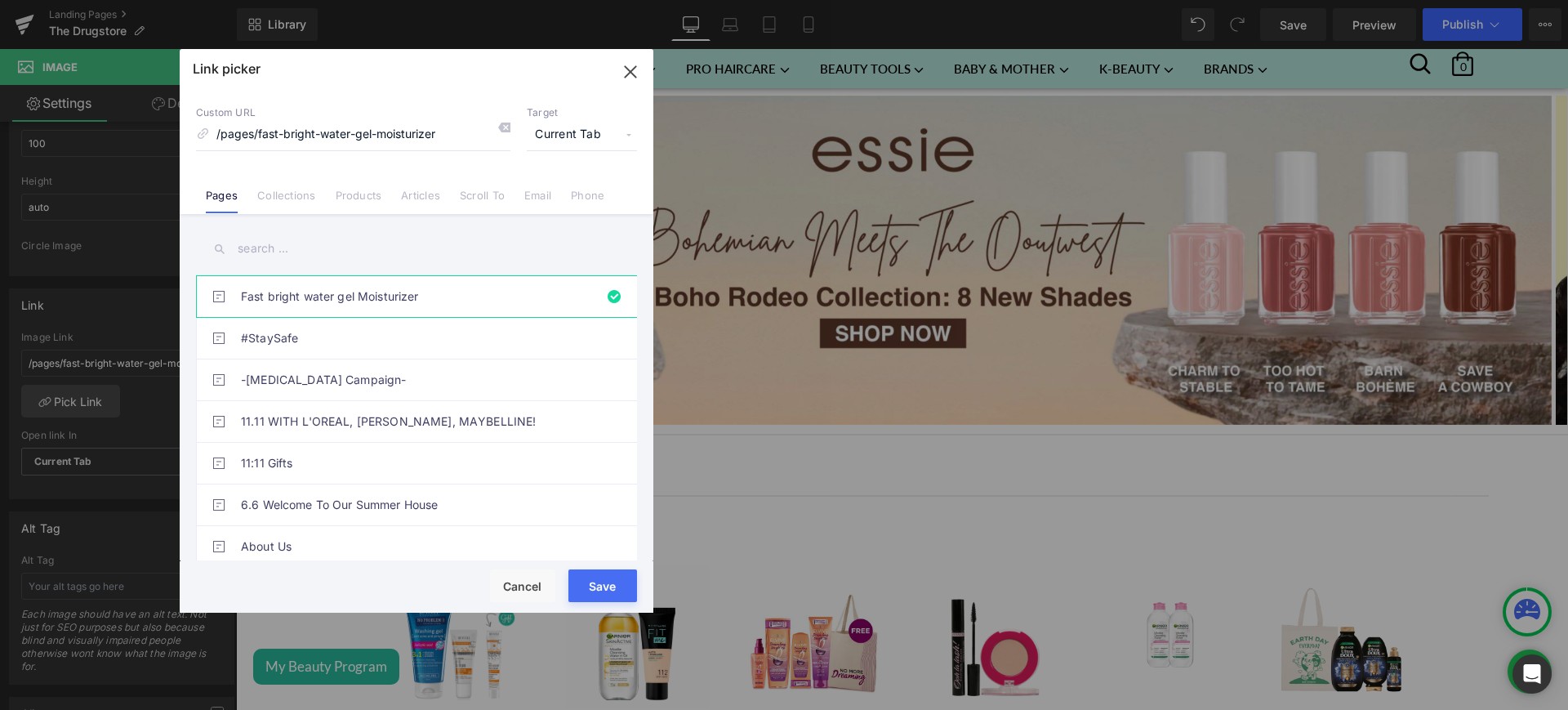
click at [291, 256] on input "text" at bounding box center [417, 248] width 441 height 37
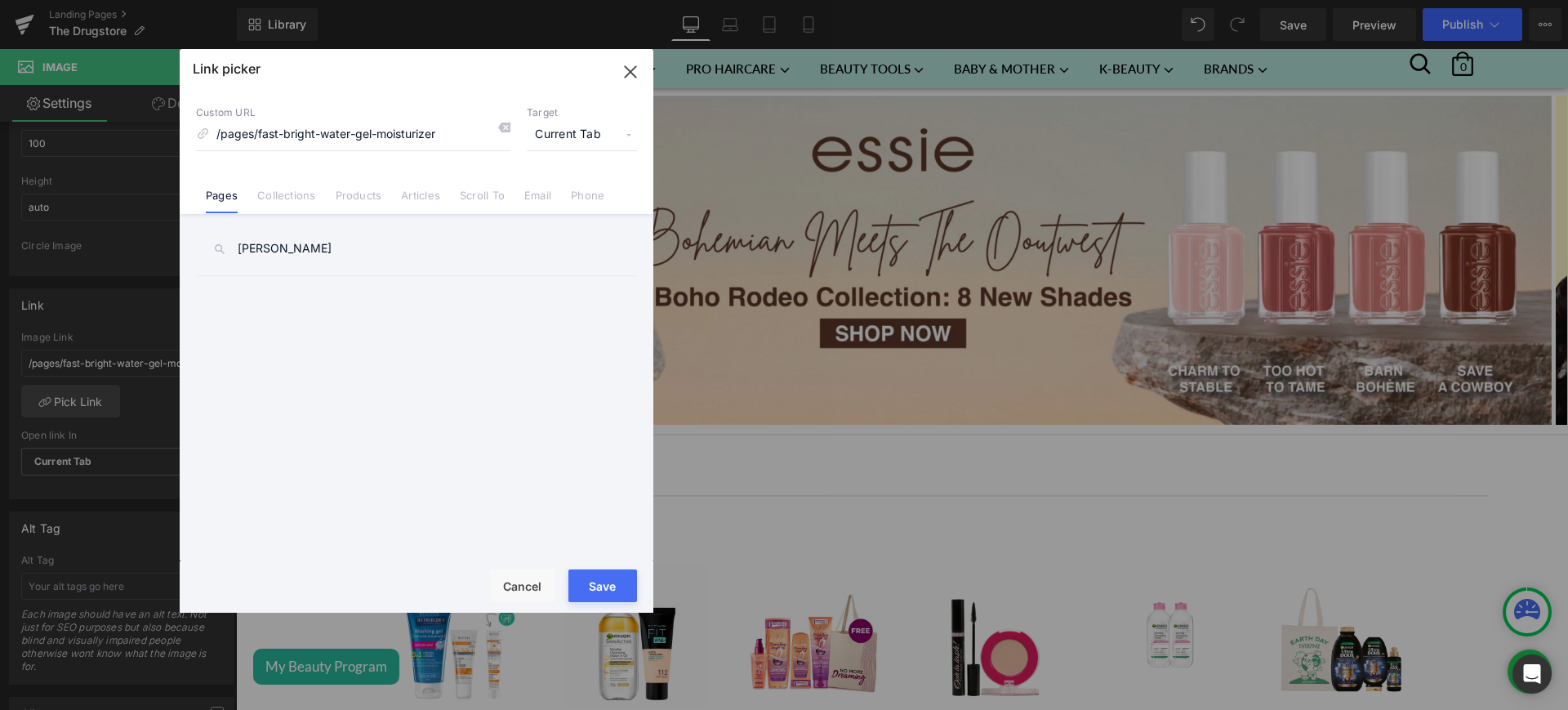
drag, startPoint x: 266, startPoint y: 254, endPoint x: 179, endPoint y: 251, distance: 87.1
click at [180, 251] on div "[PERSON_NAME] boho Fast bright water gel Moisturizer #StaySafe -[MEDICAL_DATA] …" at bounding box center [417, 389] width 473 height 350
type input "boho"
click at [337, 293] on link "[PERSON_NAME] | Boho rodeo" at bounding box center [419, 296] width 359 height 40
type input "/pages/[PERSON_NAME]-boho-rodeo"
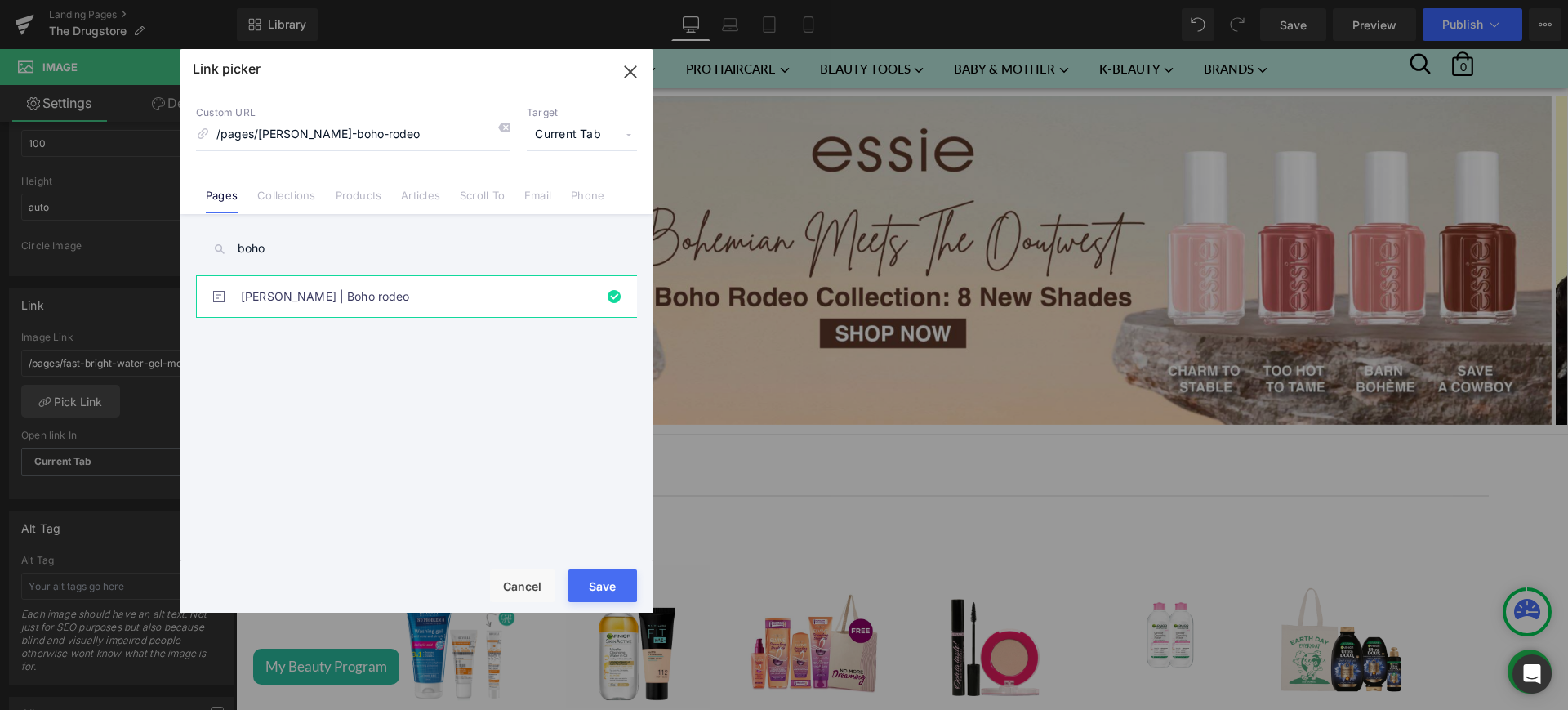
click at [606, 590] on button "Save" at bounding box center [602, 586] width 68 height 33
type input "/pages/[PERSON_NAME]-boho-rodeo"
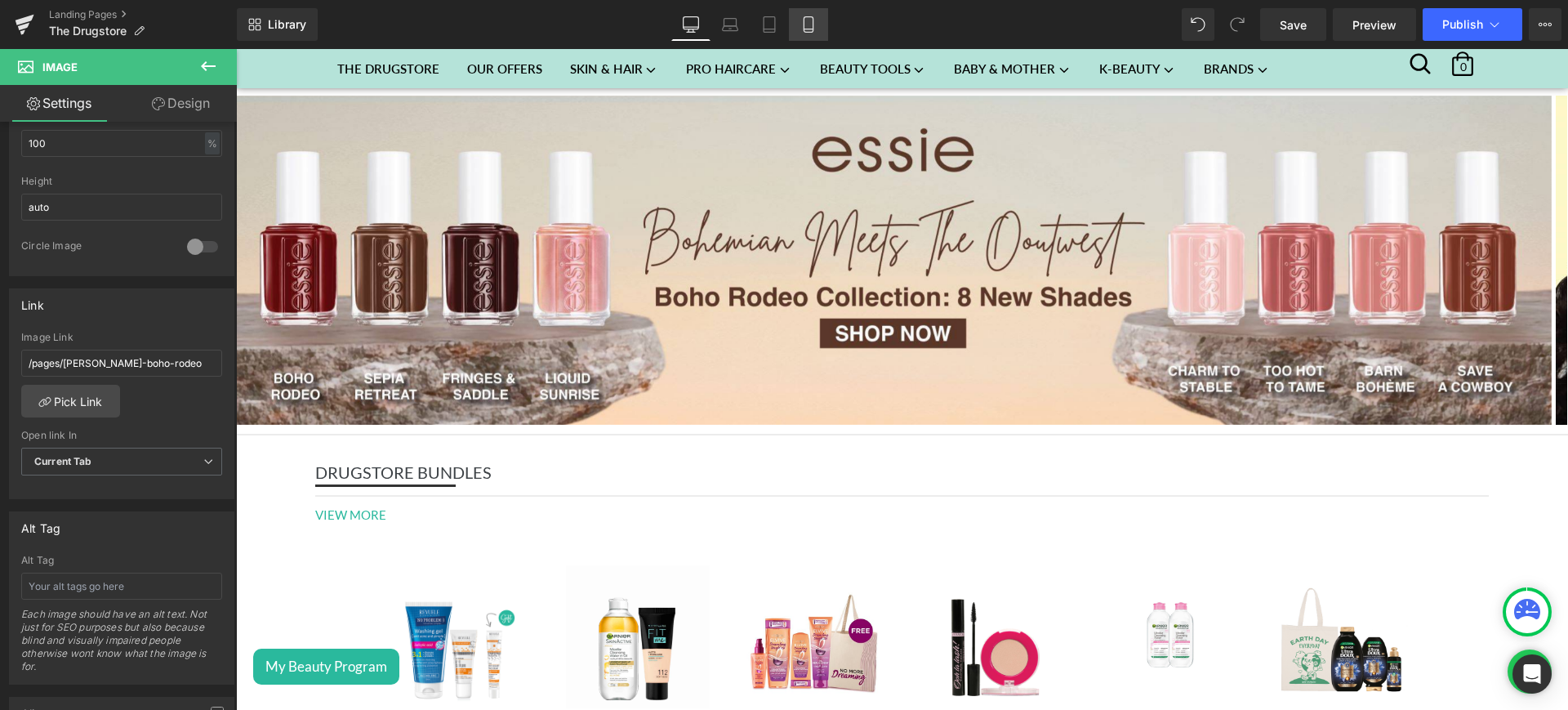
click at [812, 19] on icon at bounding box center [808, 24] width 16 height 16
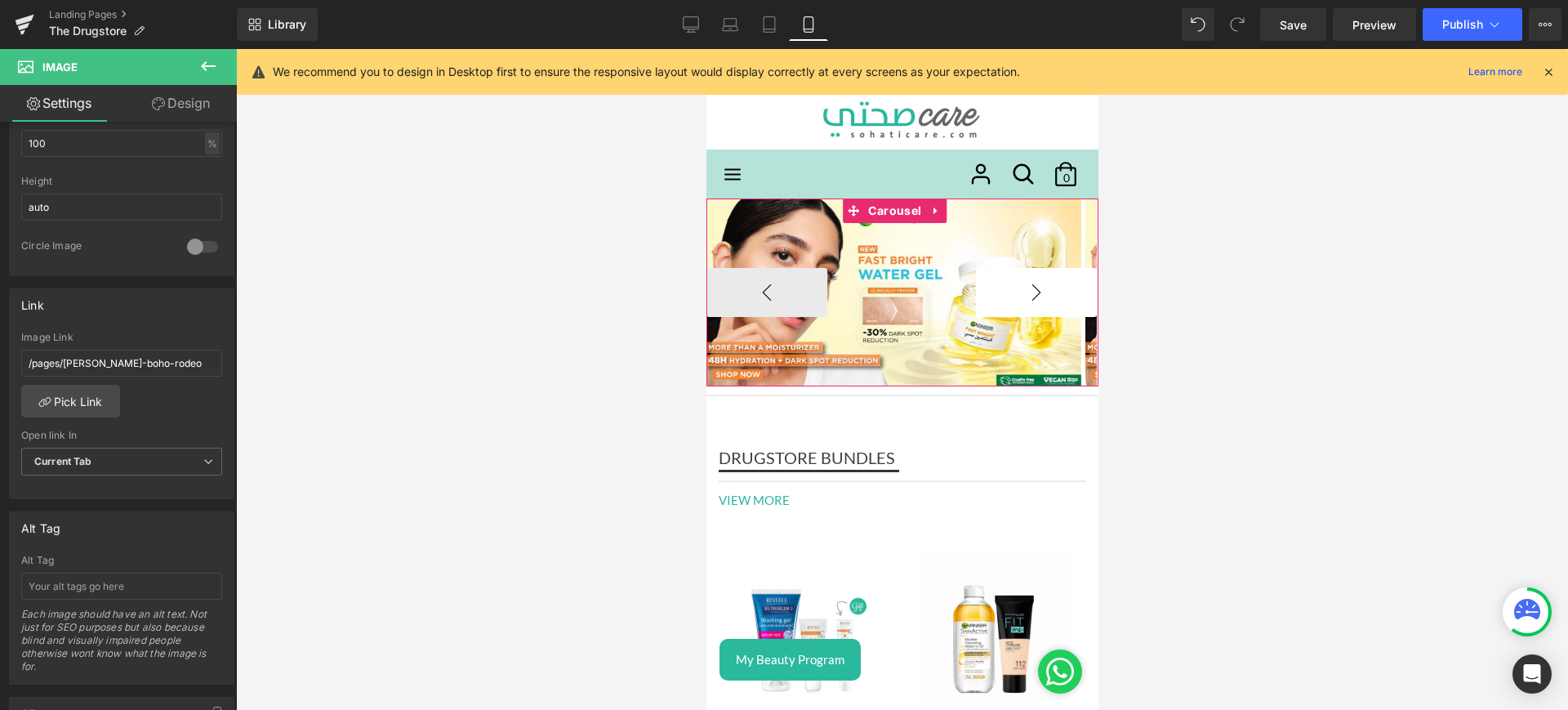
click at [979, 268] on button "›" at bounding box center [1035, 292] width 121 height 49
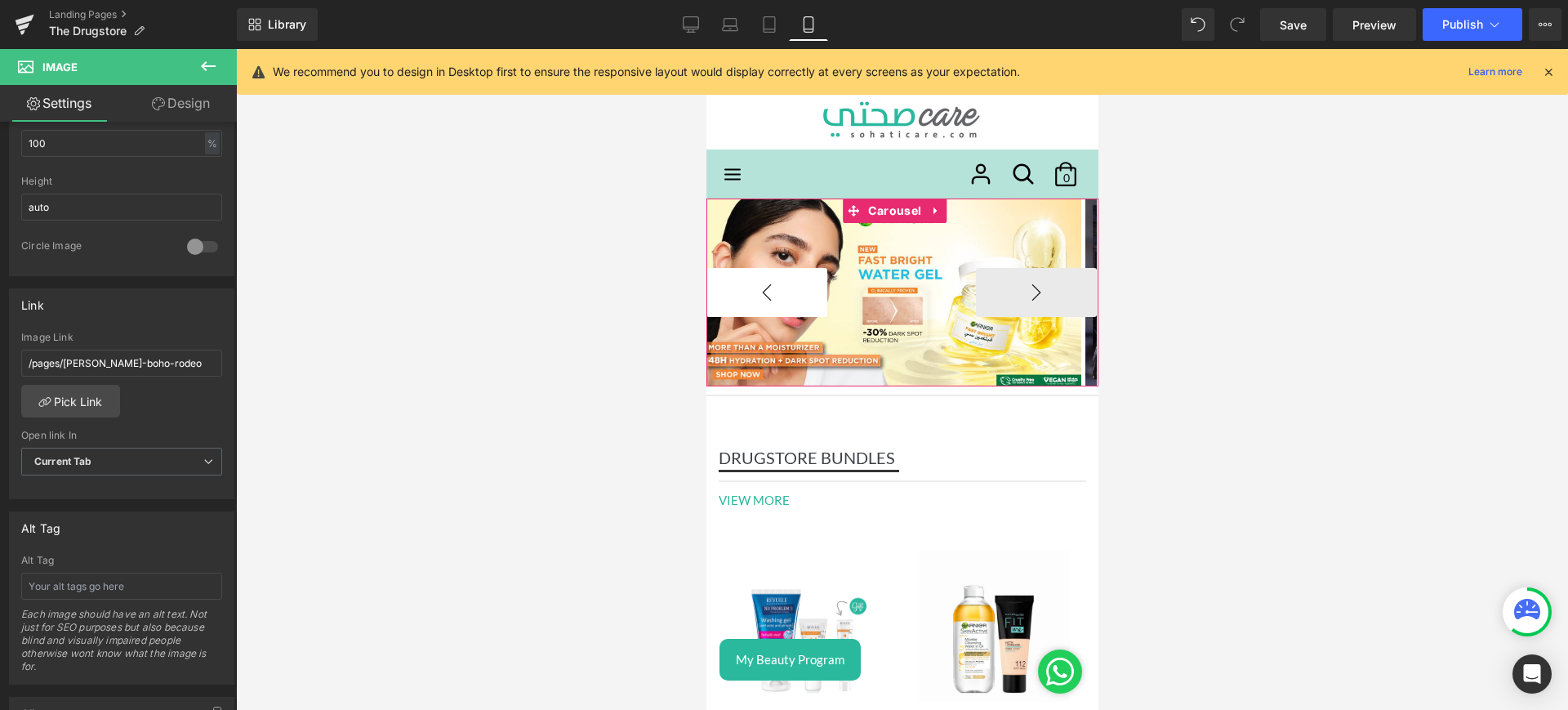
click at [747, 275] on button "‹" at bounding box center [766, 292] width 121 height 49
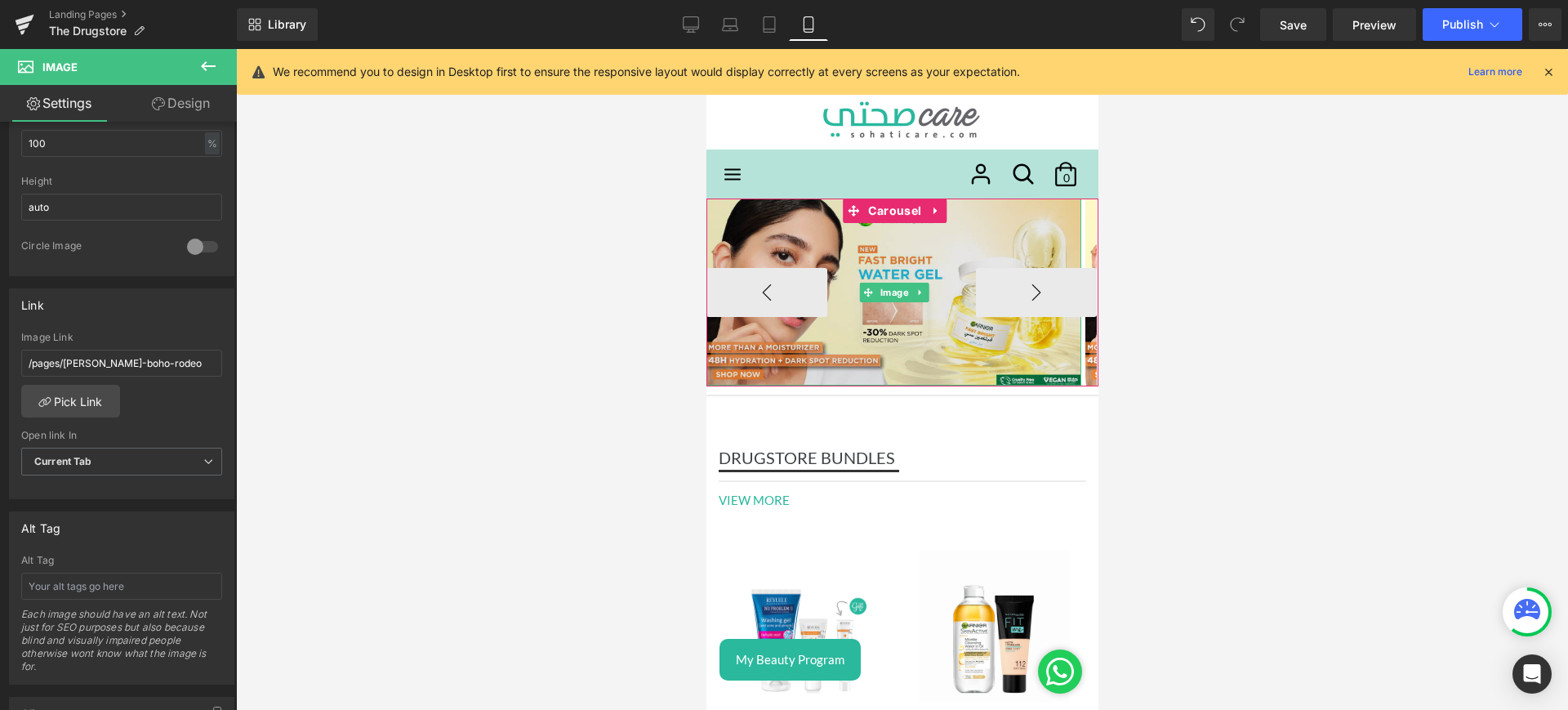
click at [805, 242] on img at bounding box center [893, 292] width 375 height 187
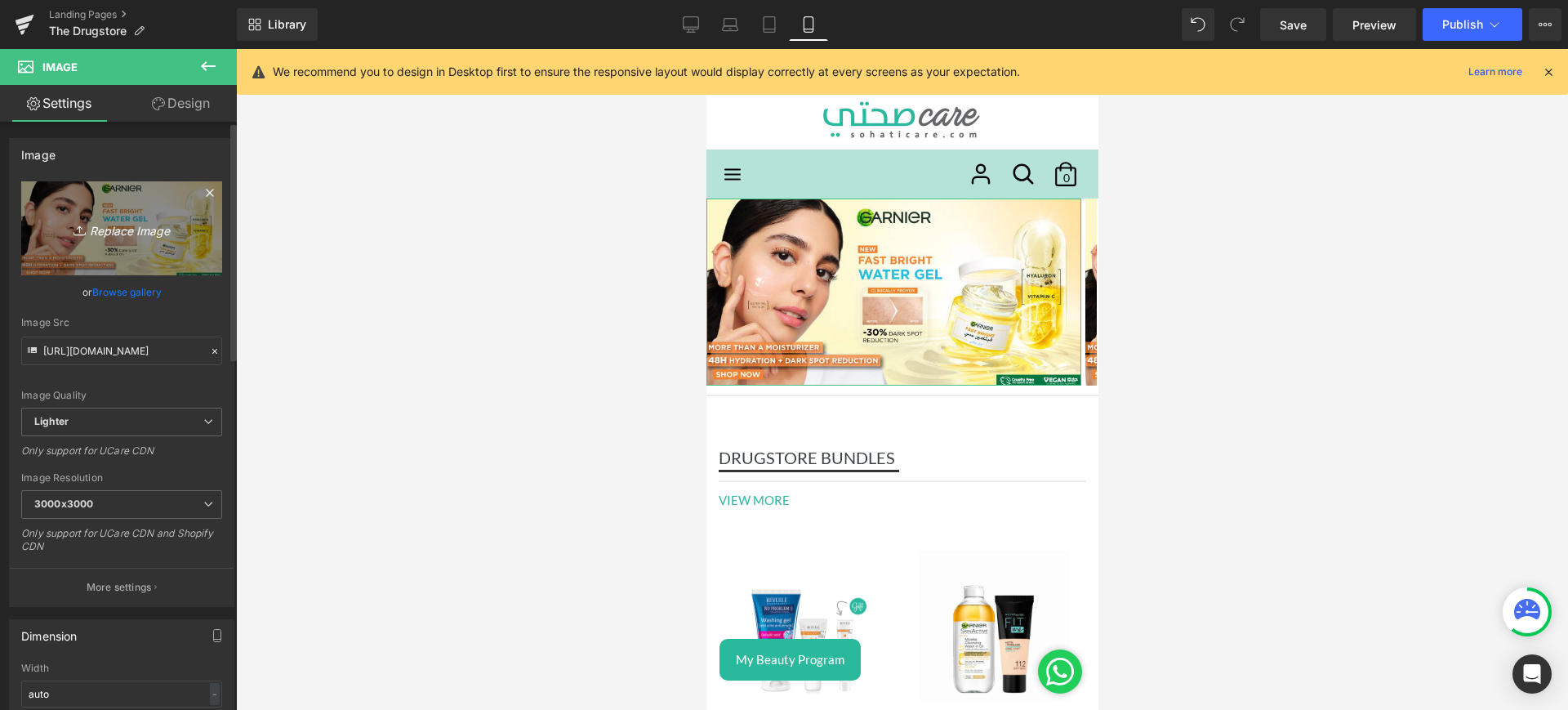
click at [111, 229] on icon "Replace Image" at bounding box center [122, 228] width 131 height 20
type input "C:\fakepath\[PERSON_NAME] mob.jpg"
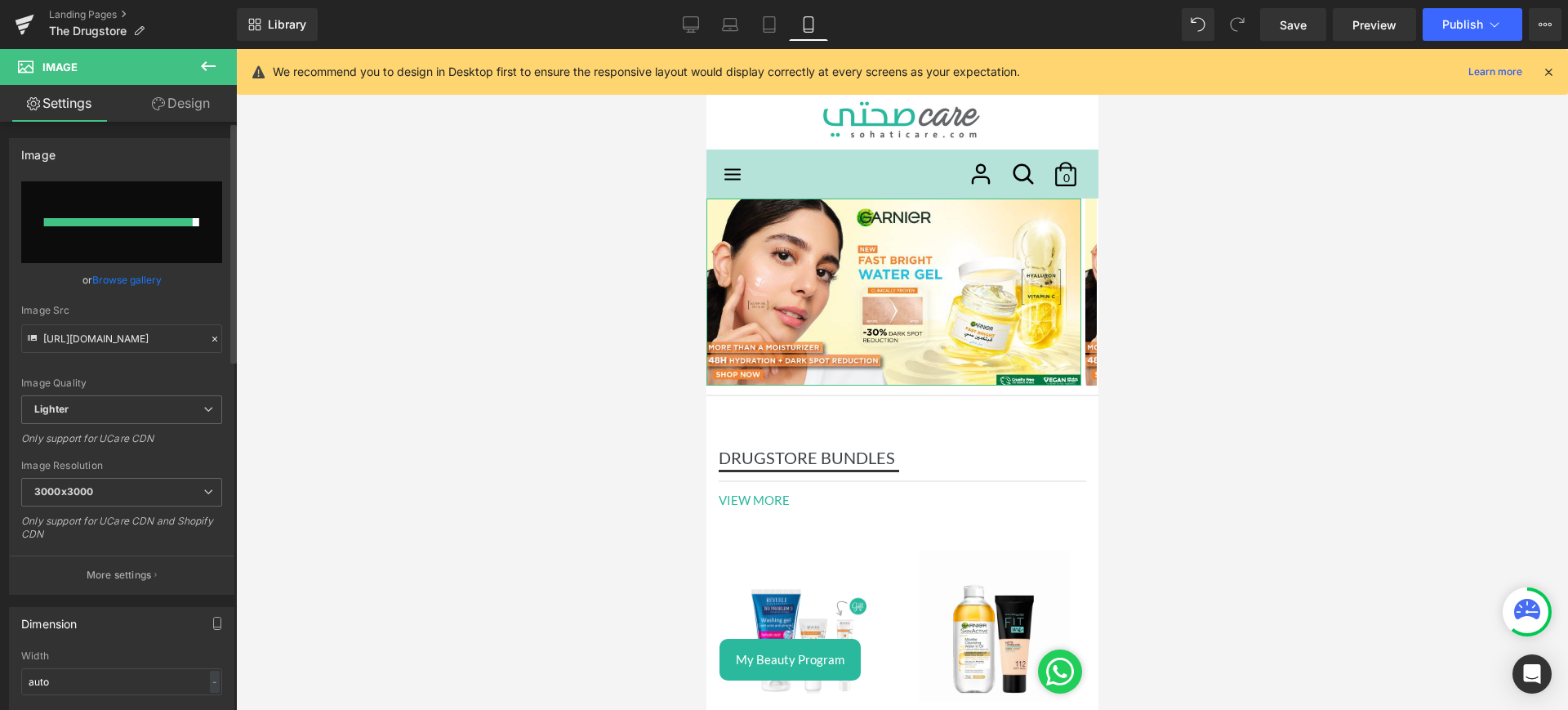
type input "[URL][DOMAIN_NAME][PERSON_NAME]"
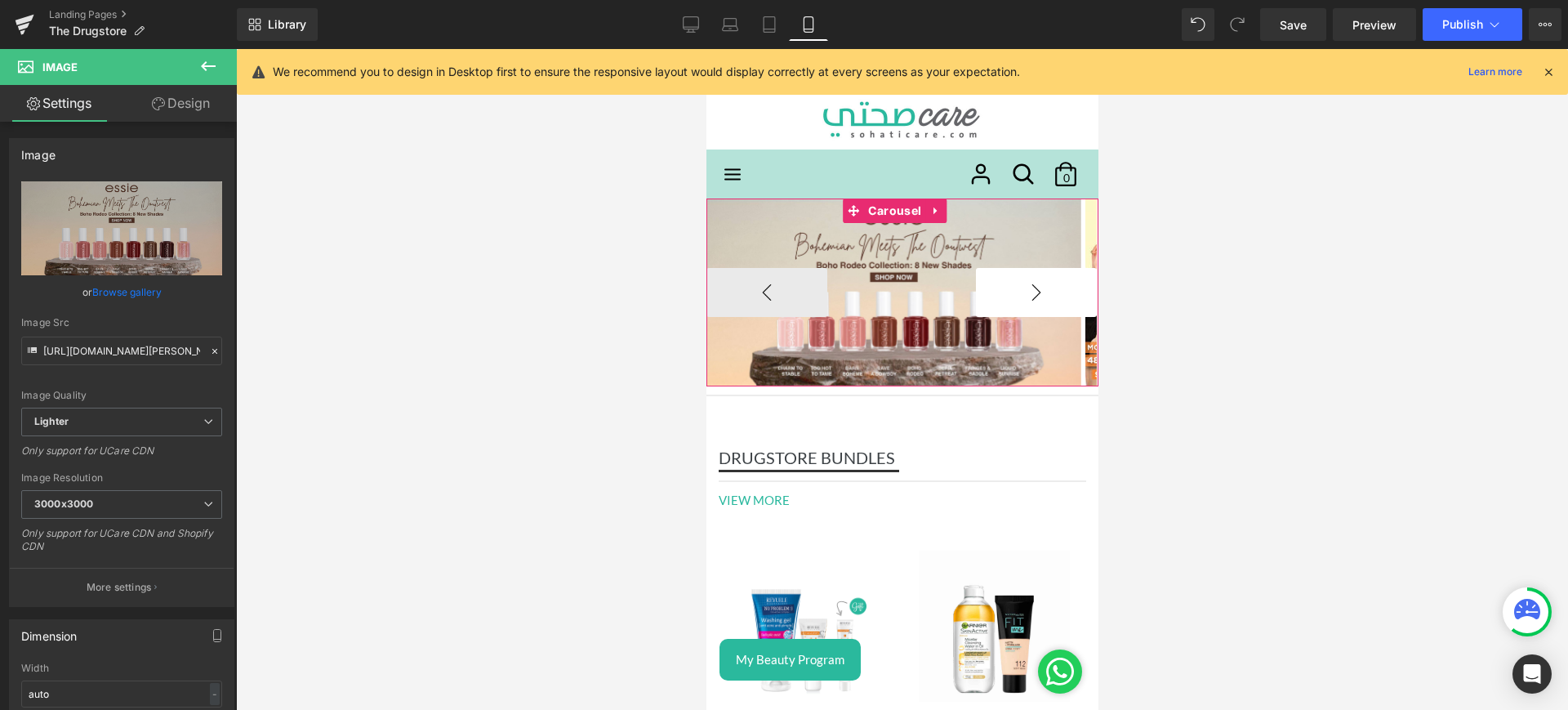
click at [996, 289] on button "›" at bounding box center [1035, 292] width 121 height 49
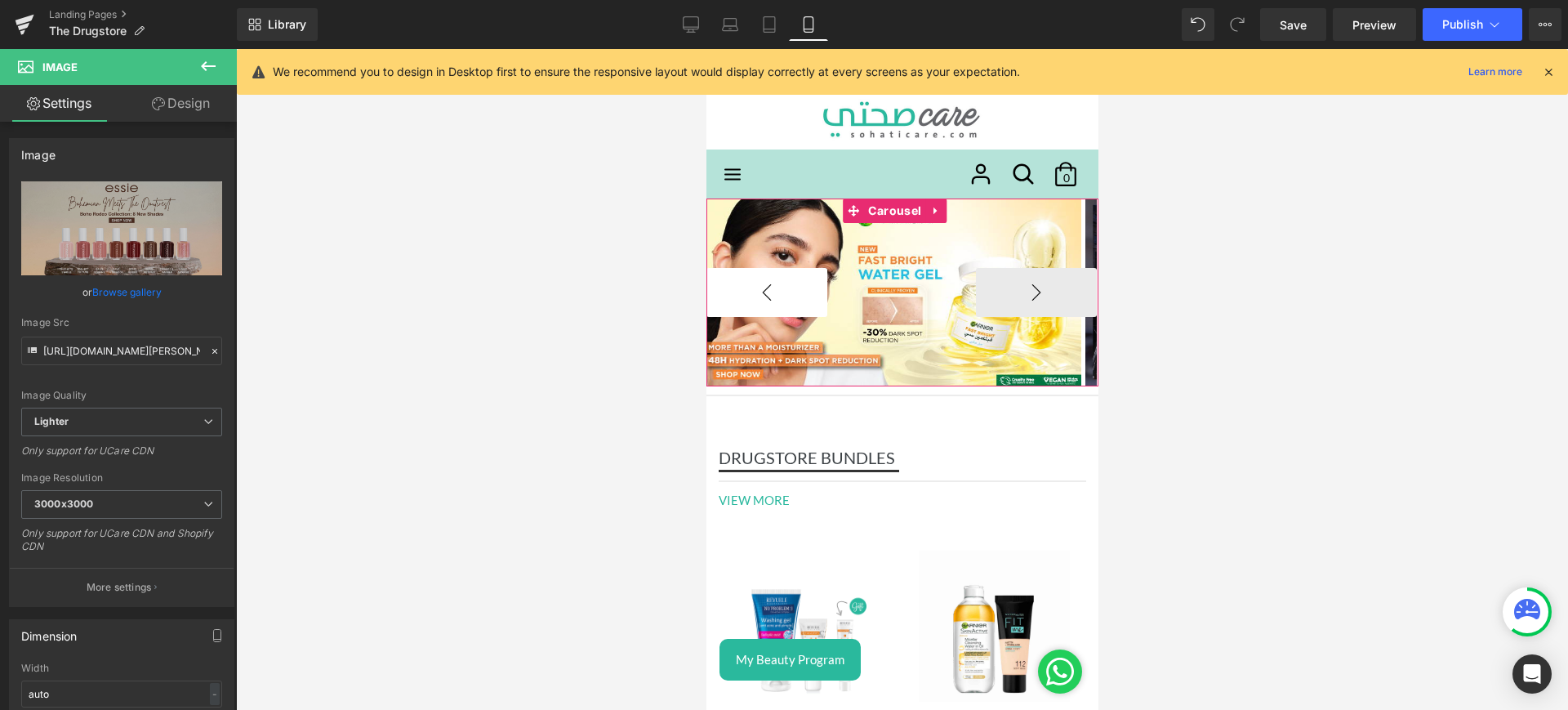
click at [818, 293] on button "‹" at bounding box center [766, 292] width 121 height 49
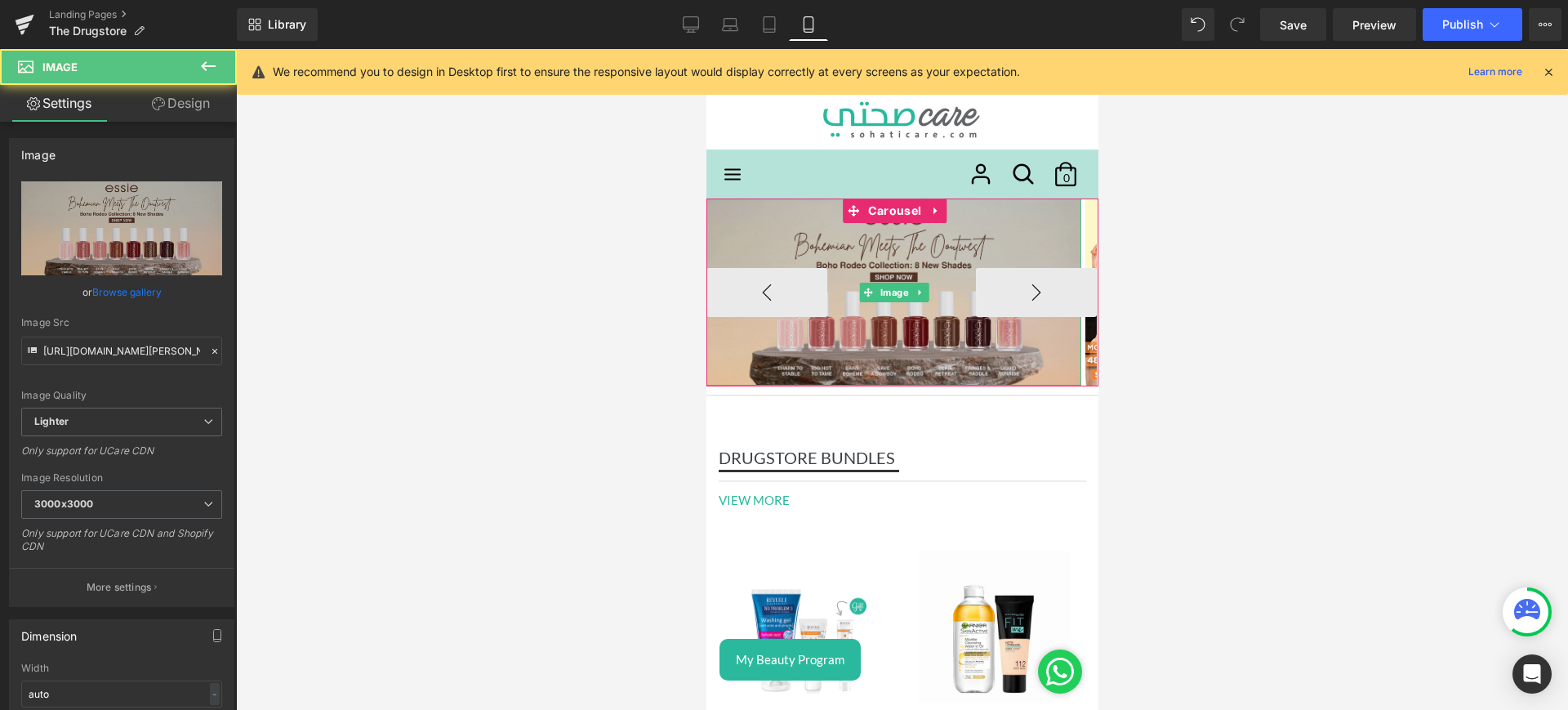
click at [809, 245] on img at bounding box center [893, 292] width 375 height 187
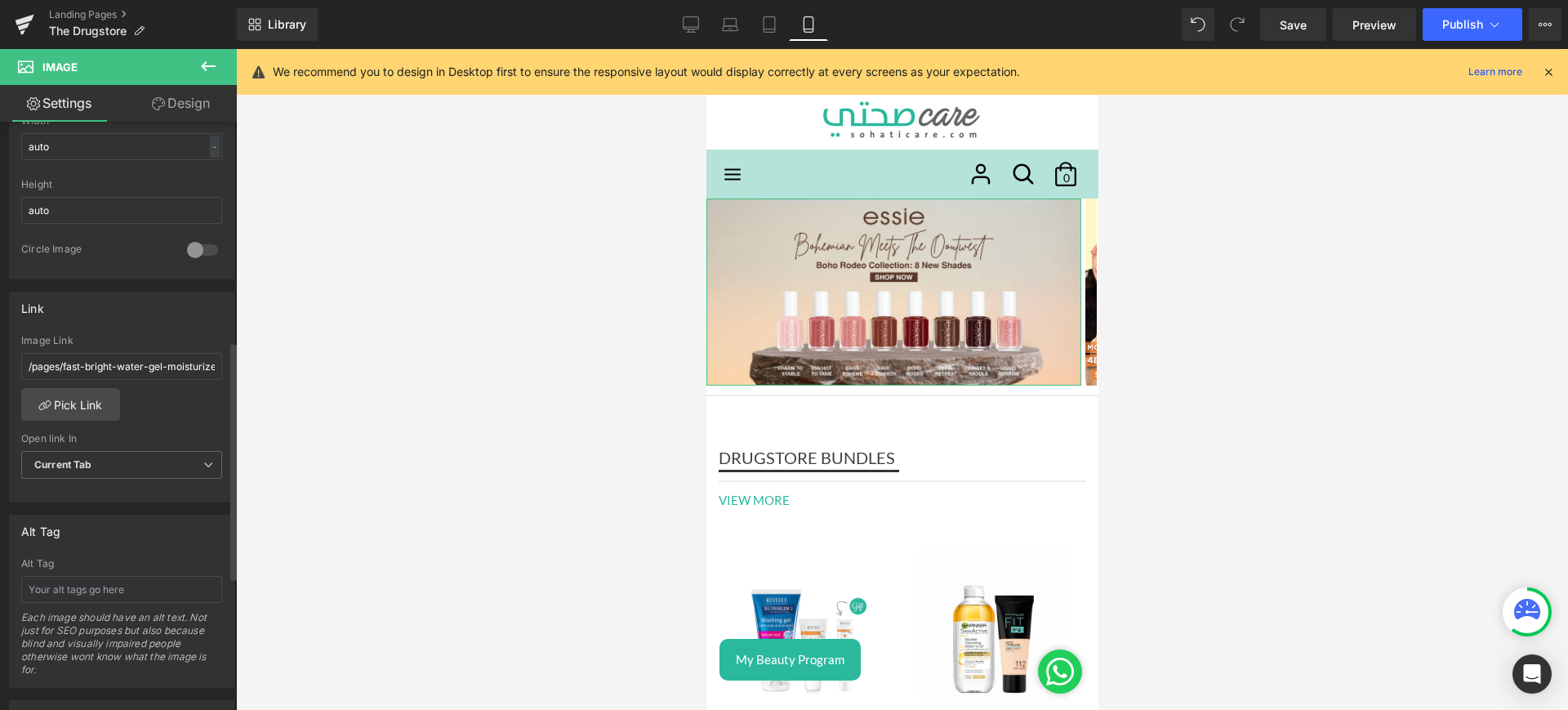
scroll to position [578, 0]
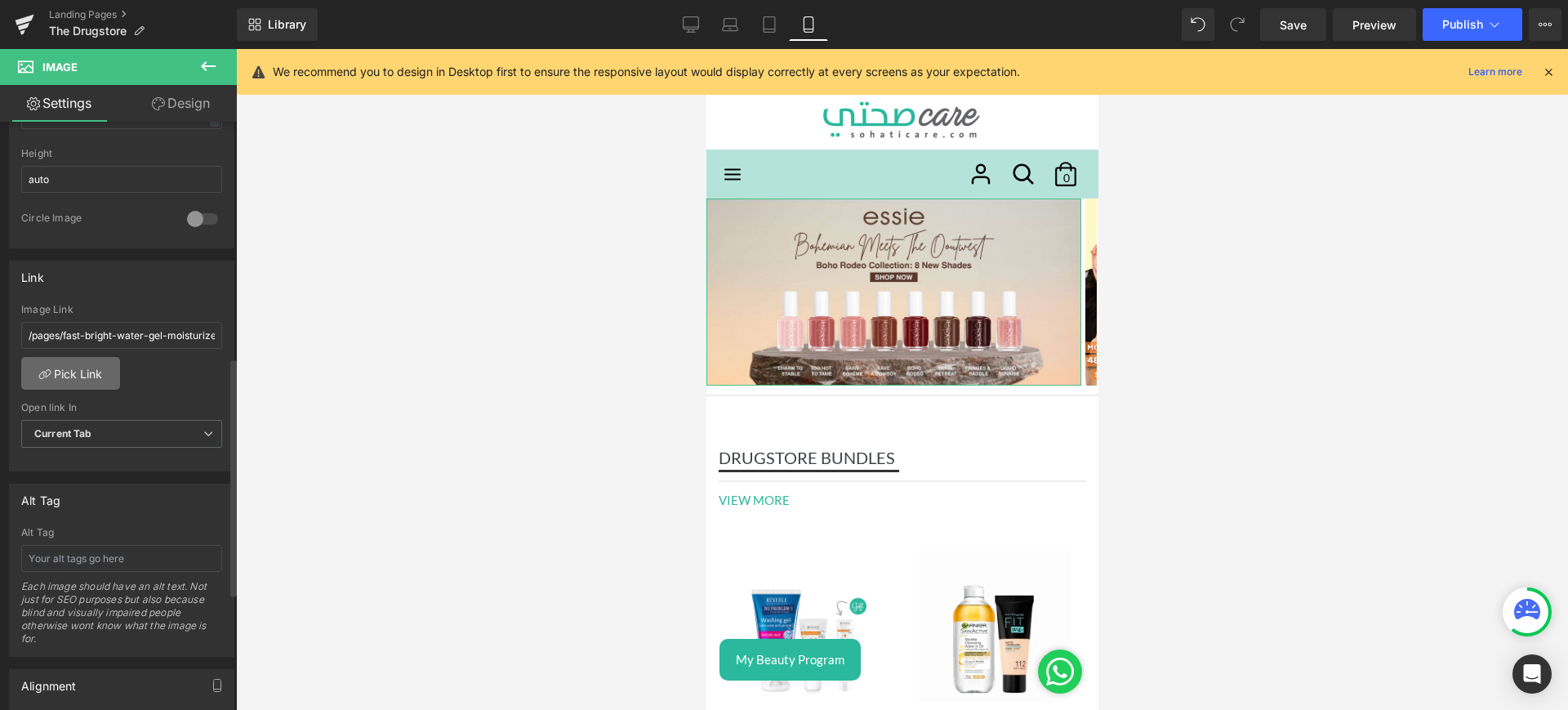
click at [73, 379] on link "Pick Link" at bounding box center [70, 373] width 99 height 33
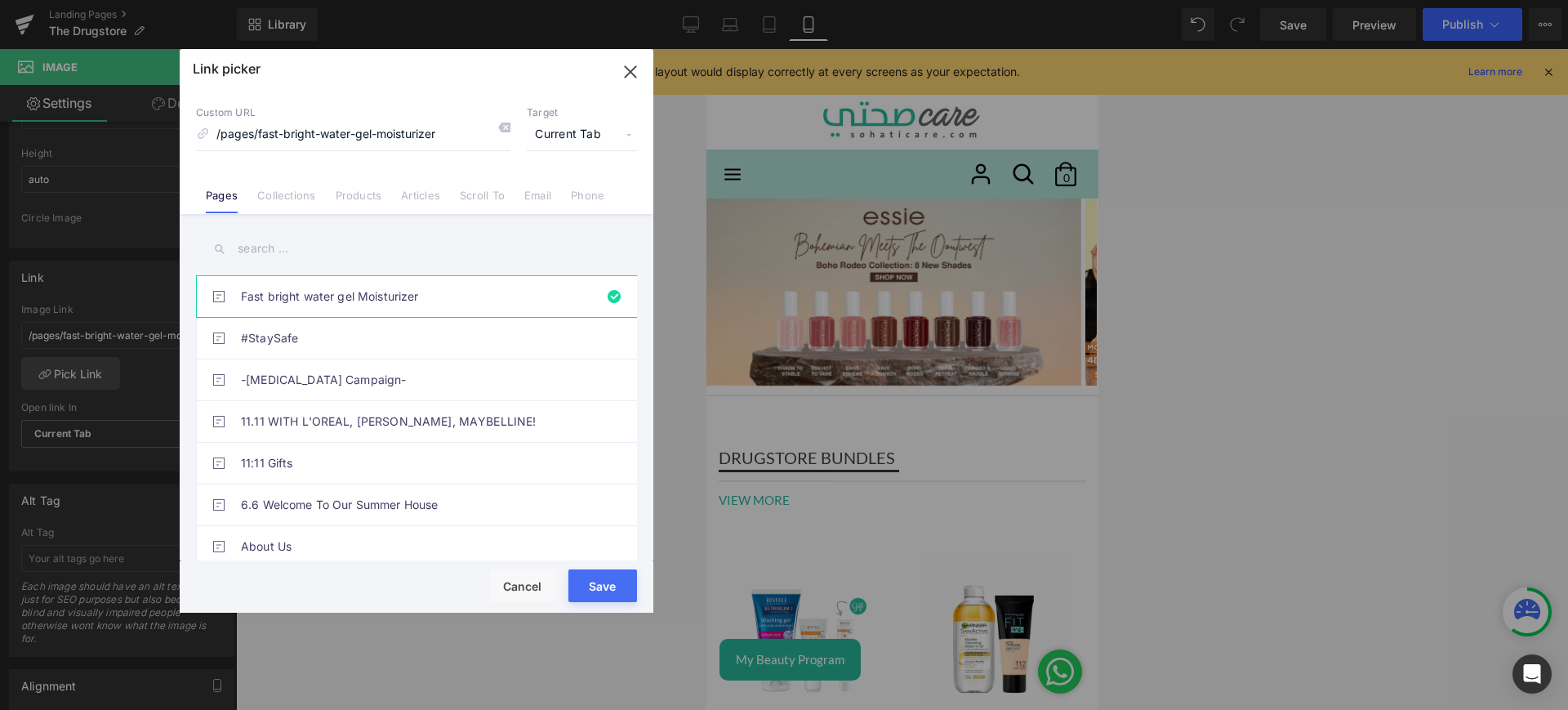
click at [288, 250] on input "text" at bounding box center [417, 248] width 441 height 37
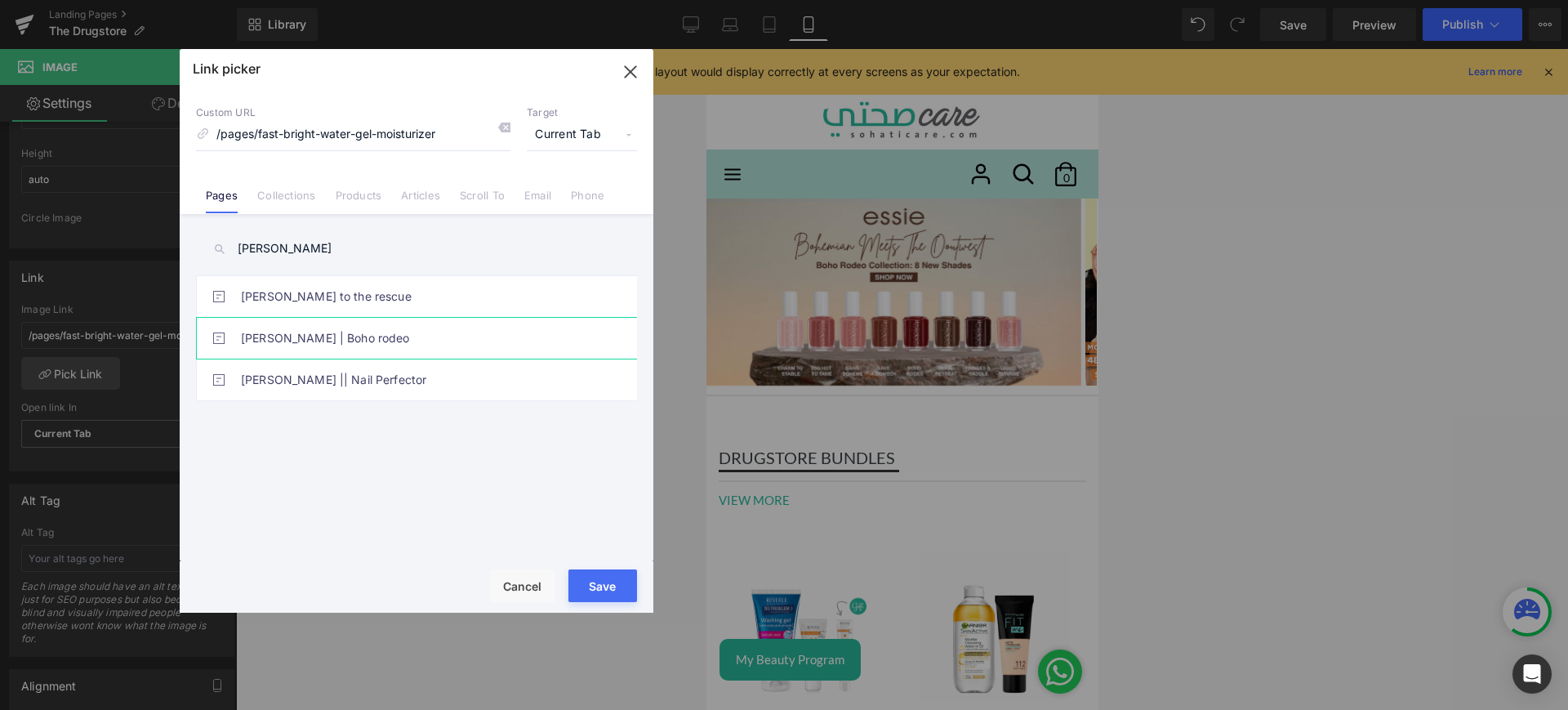
type input "[PERSON_NAME]"
click at [366, 337] on link "[PERSON_NAME] | Boho rodeo" at bounding box center [419, 338] width 359 height 40
type input "/pages/[PERSON_NAME]-boho-rodeo"
click at [623, 587] on button "Save" at bounding box center [602, 586] width 68 height 33
type input "/pages/[PERSON_NAME]-boho-rodeo"
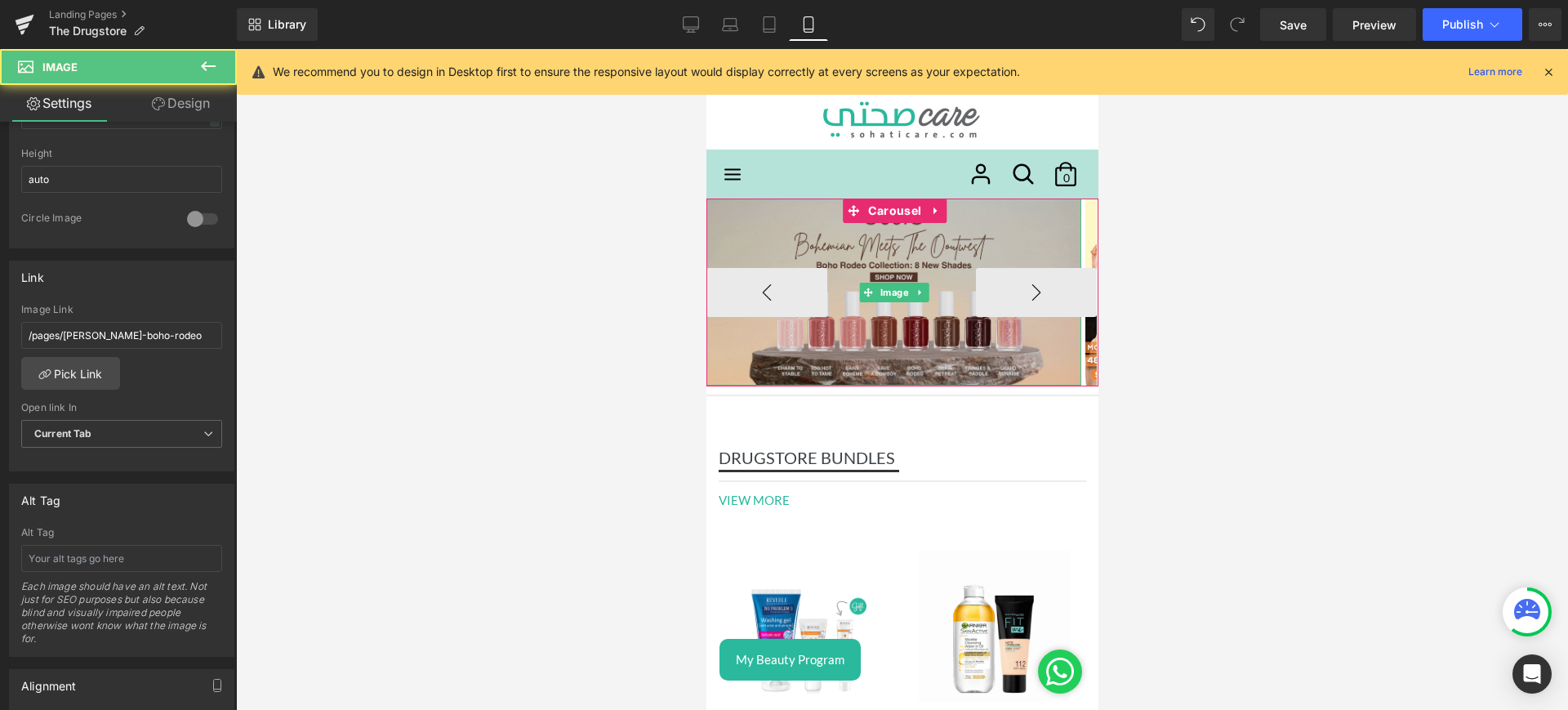
click at [979, 252] on img at bounding box center [893, 292] width 375 height 187
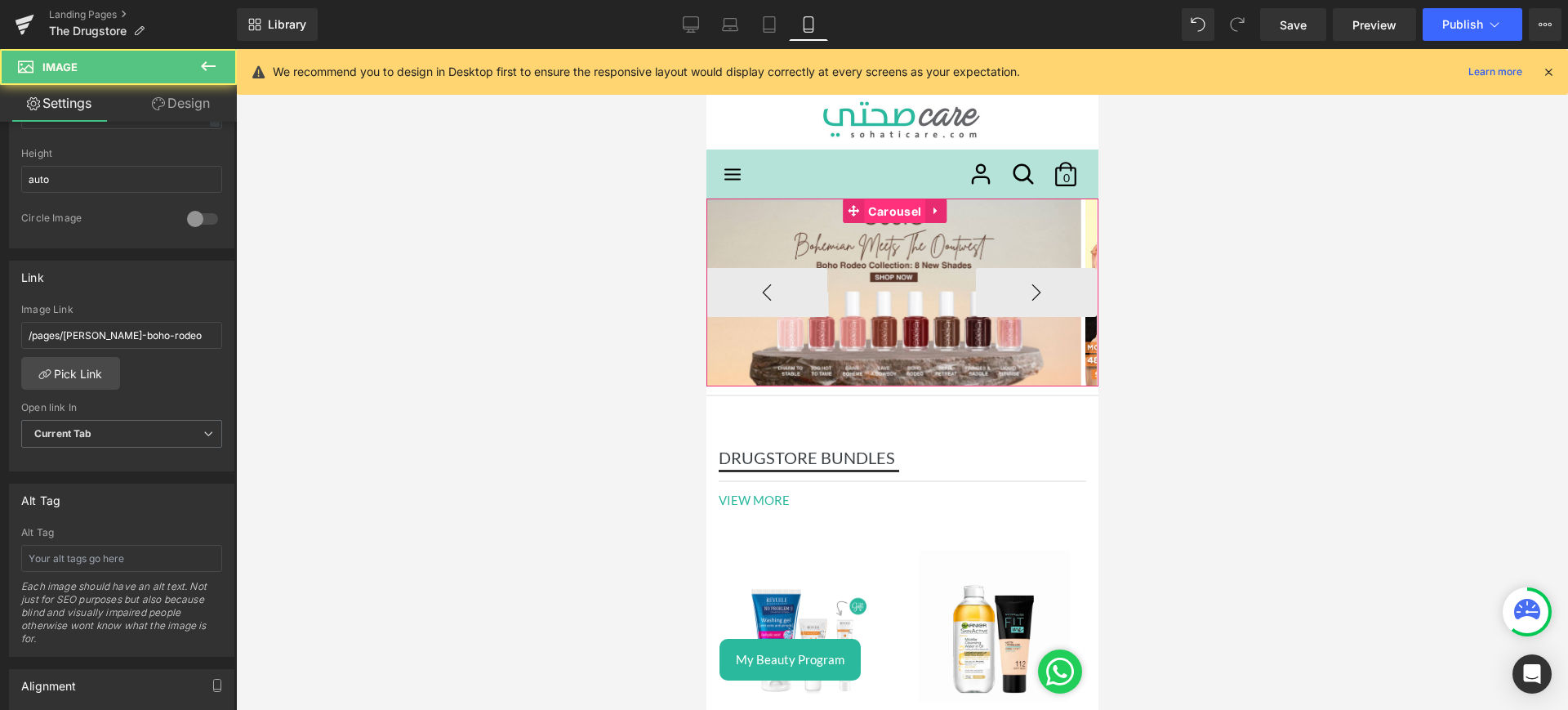
click at [898, 208] on span "Carousel" at bounding box center [894, 211] width 62 height 24
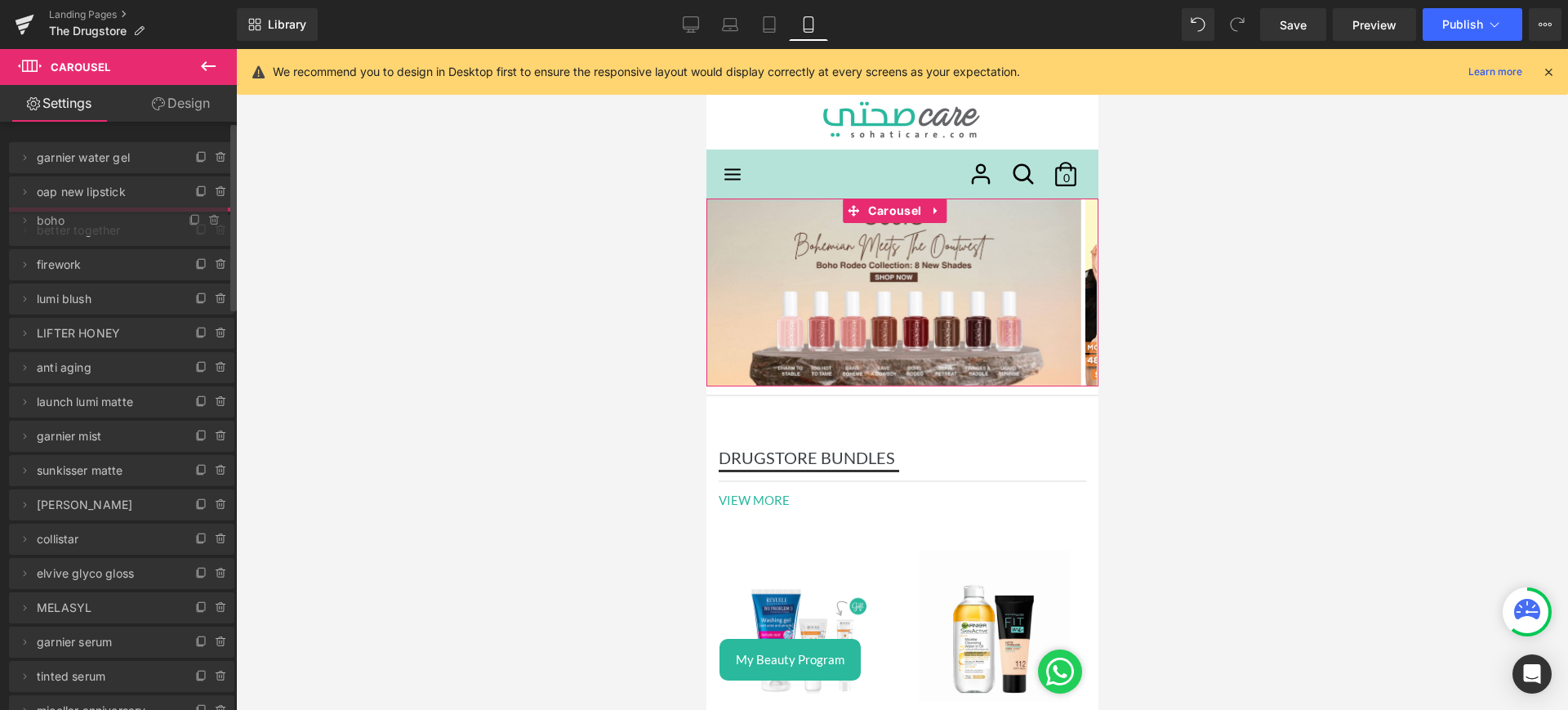
drag, startPoint x: 116, startPoint y: 158, endPoint x: 132, endPoint y: 220, distance: 64.0
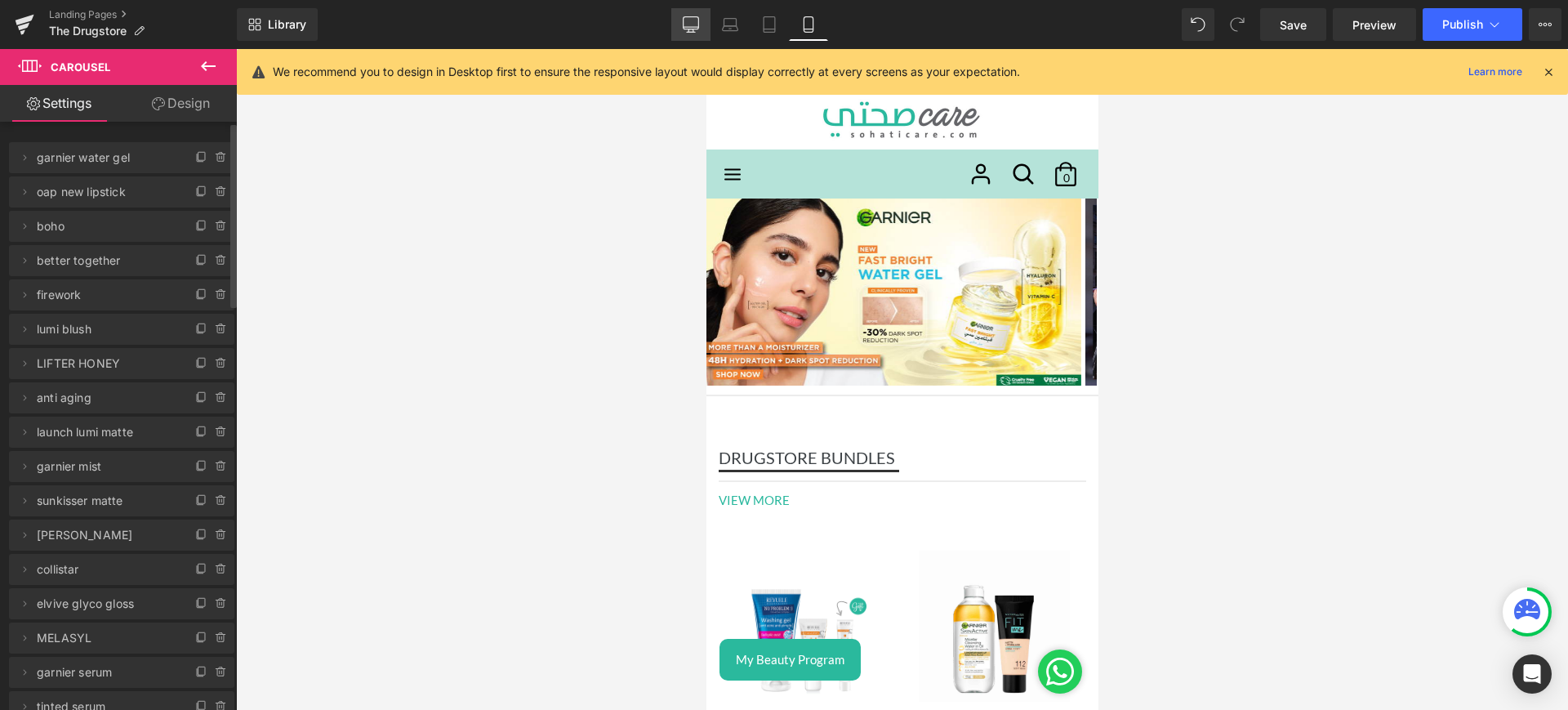
click at [699, 22] on link "Desktop" at bounding box center [691, 24] width 39 height 33
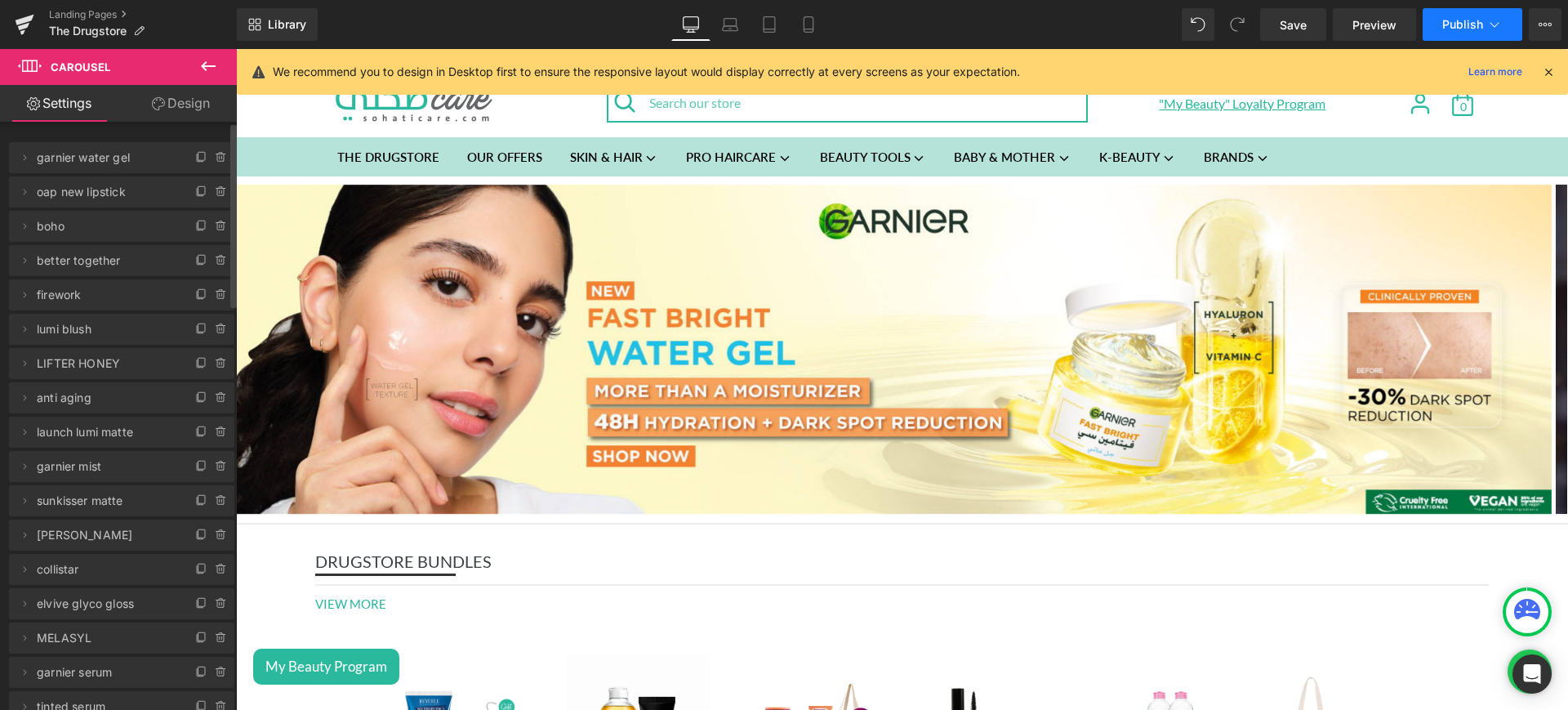
click at [1465, 8] on button "Publish" at bounding box center [1472, 24] width 100 height 33
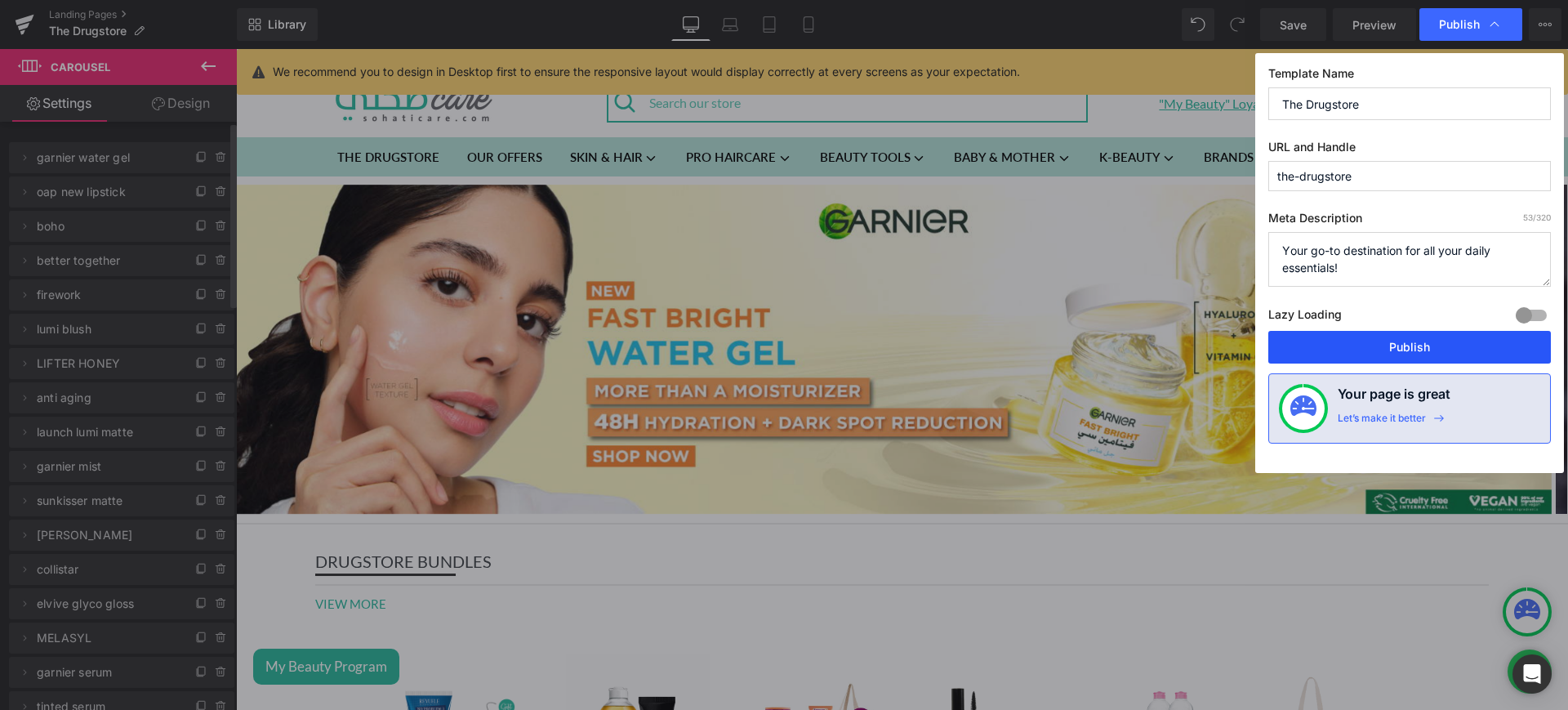
click at [1372, 337] on button "Publish" at bounding box center [1409, 347] width 283 height 33
